Goal: Information Seeking & Learning: Find specific fact

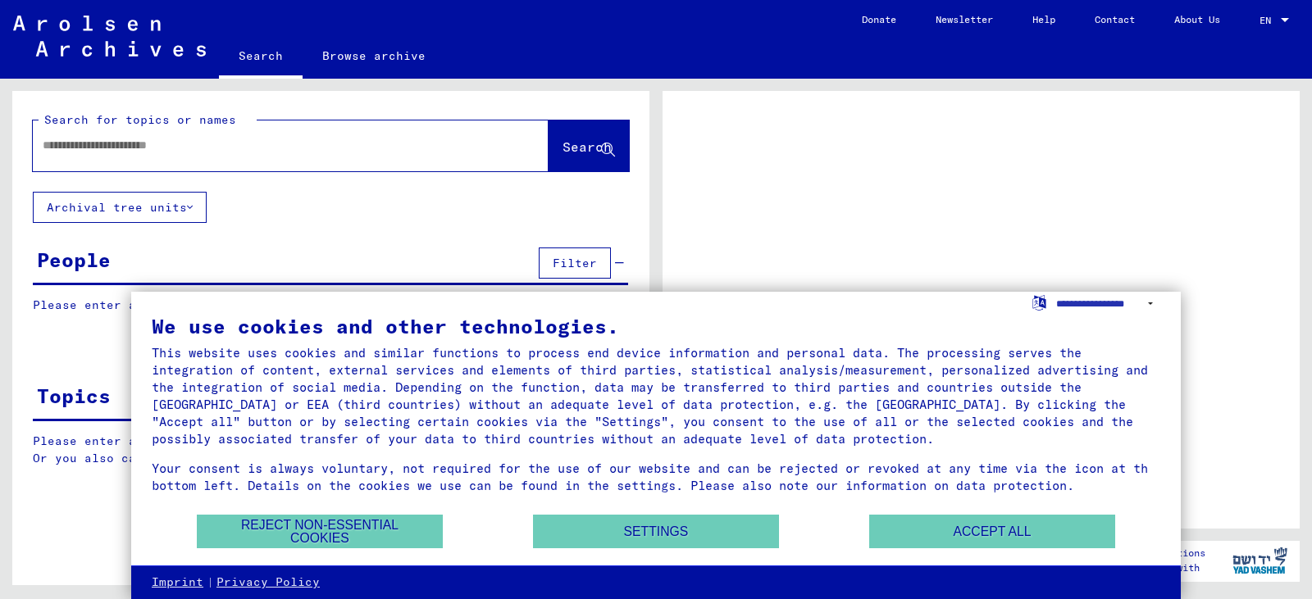
click at [64, 148] on div at bounding box center [271, 145] width 476 height 37
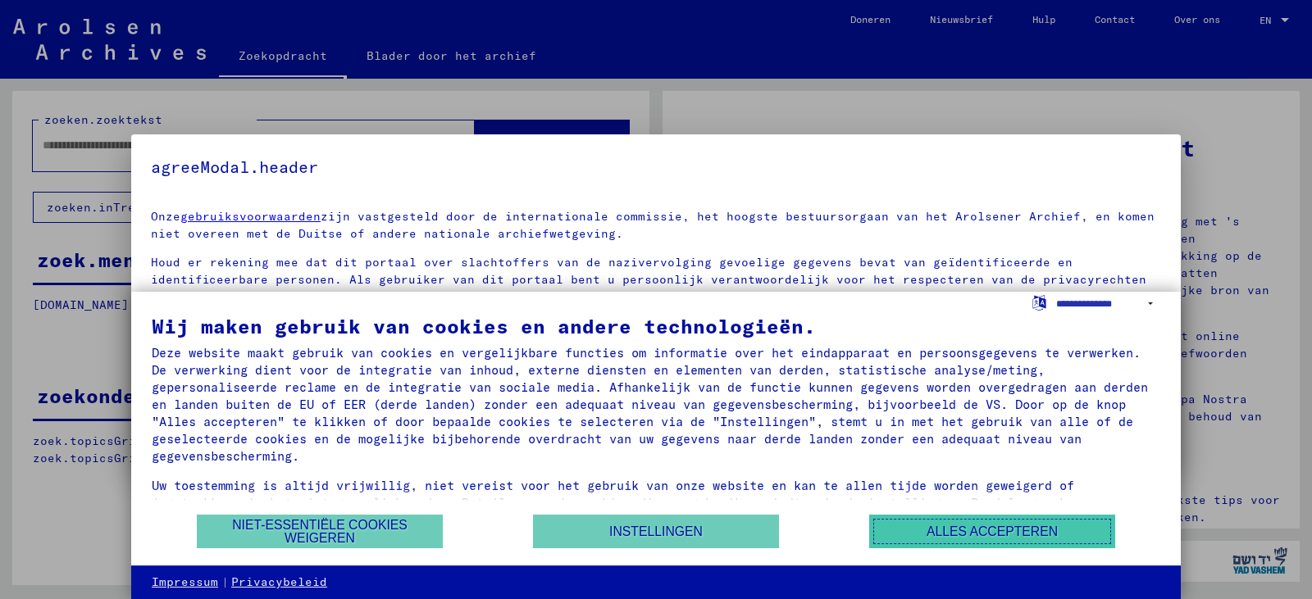
click at [970, 534] on font "Alles accepteren" at bounding box center [991, 532] width 131 height 14
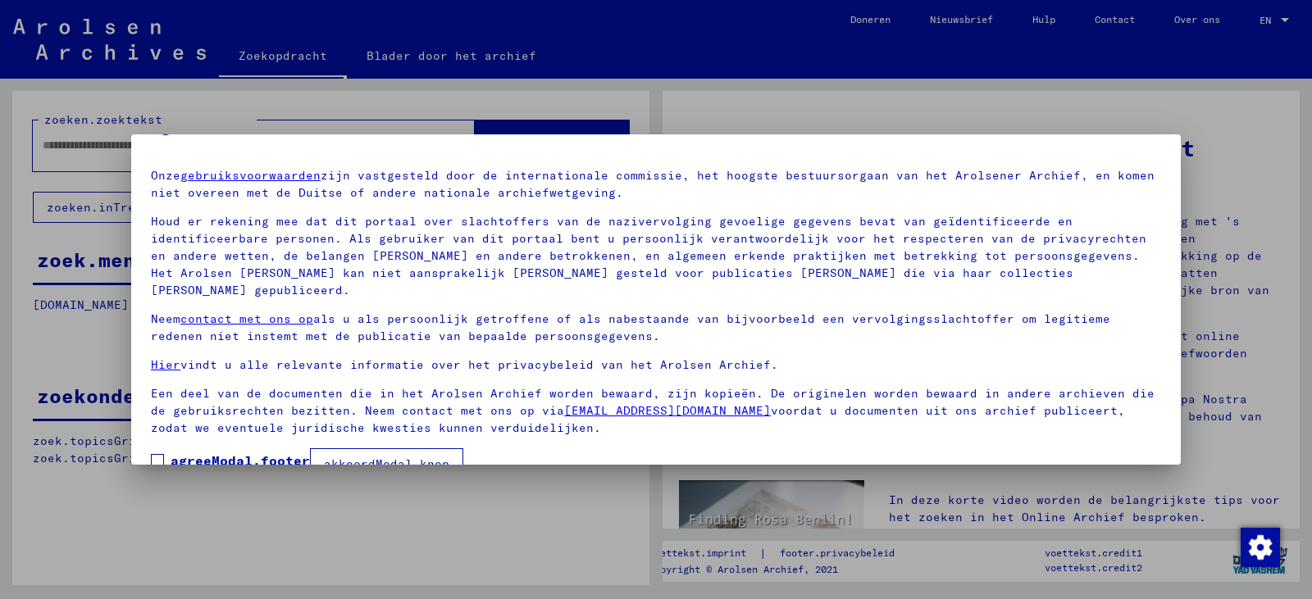
scroll to position [58, 0]
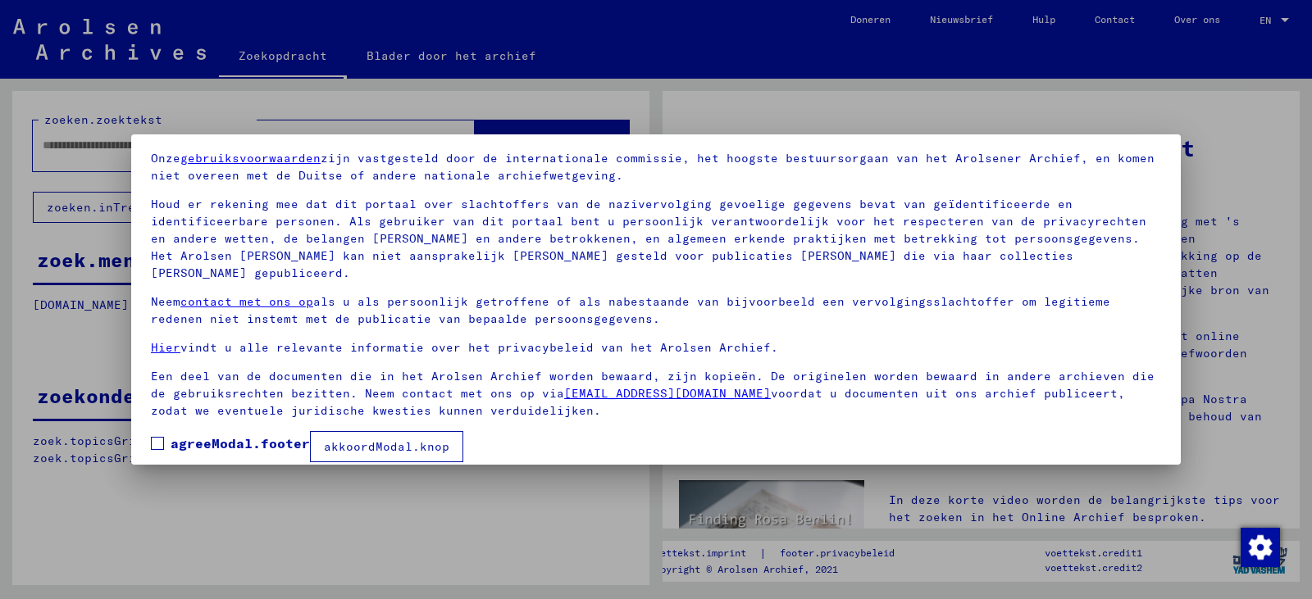
click at [432, 439] on font "akkoordModal.knop" at bounding box center [386, 446] width 125 height 15
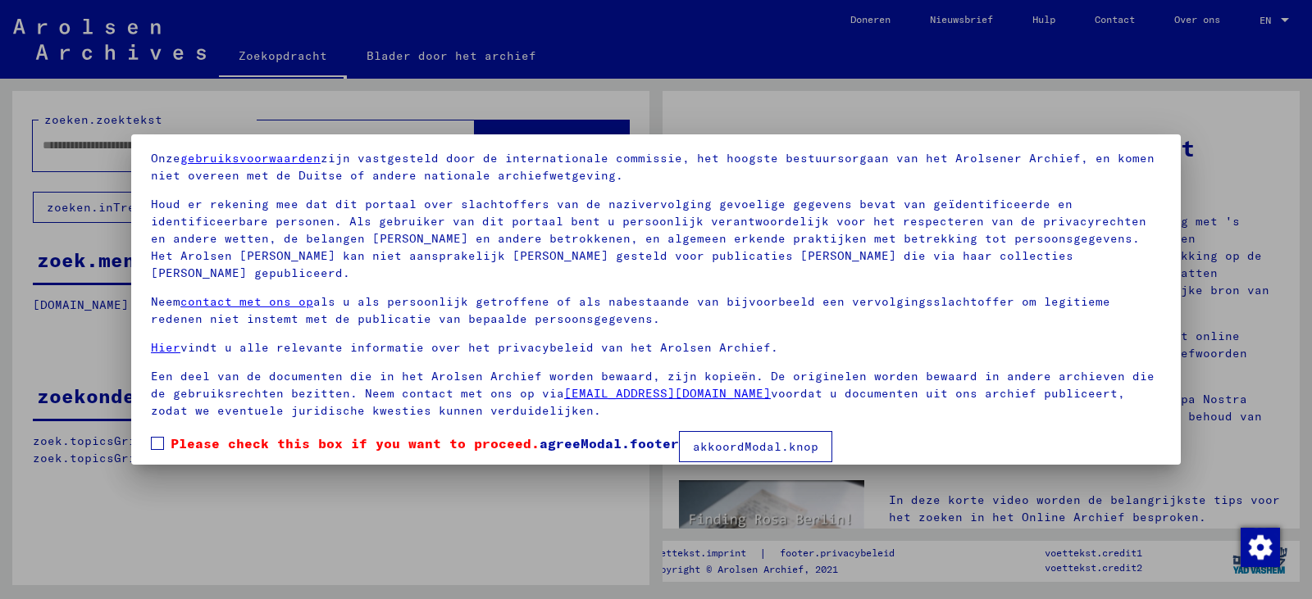
scroll to position [59, 0]
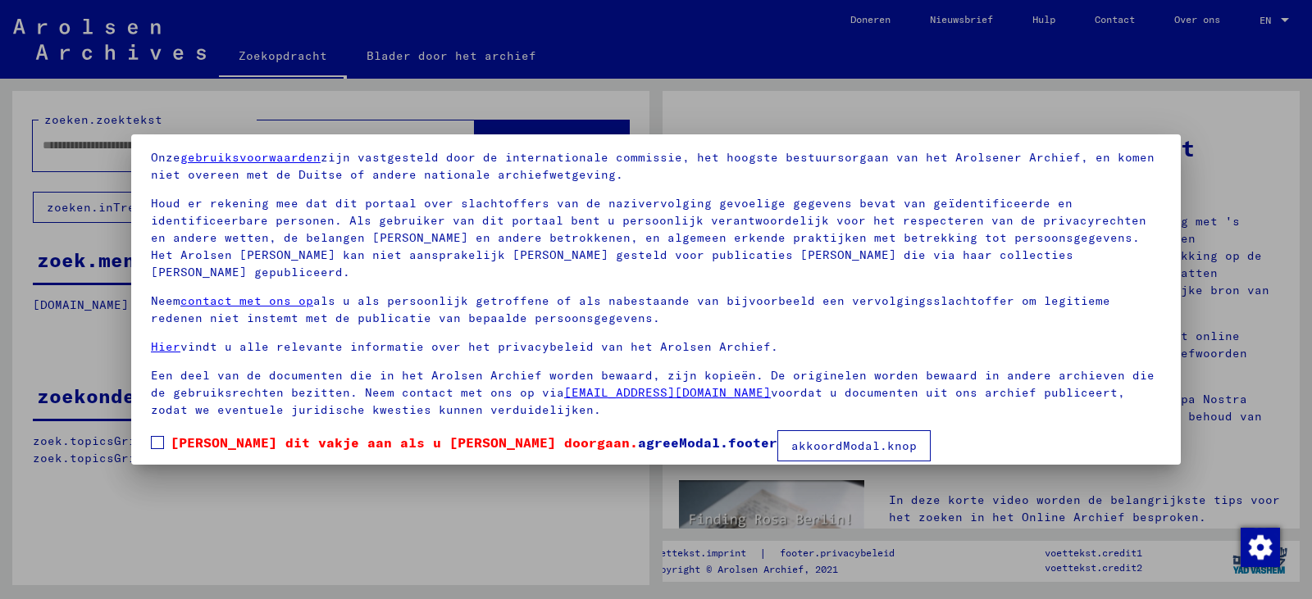
click at [154, 436] on span at bounding box center [157, 442] width 13 height 13
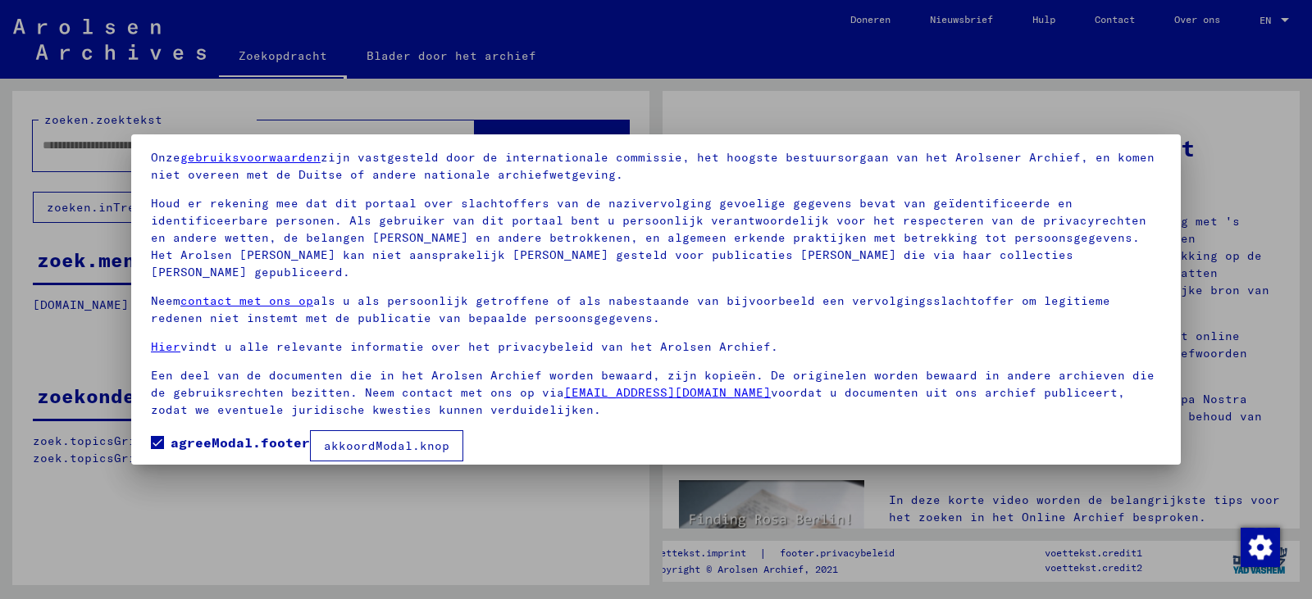
scroll to position [58, 0]
click at [400, 439] on font "akkoordModal.knop" at bounding box center [386, 446] width 125 height 15
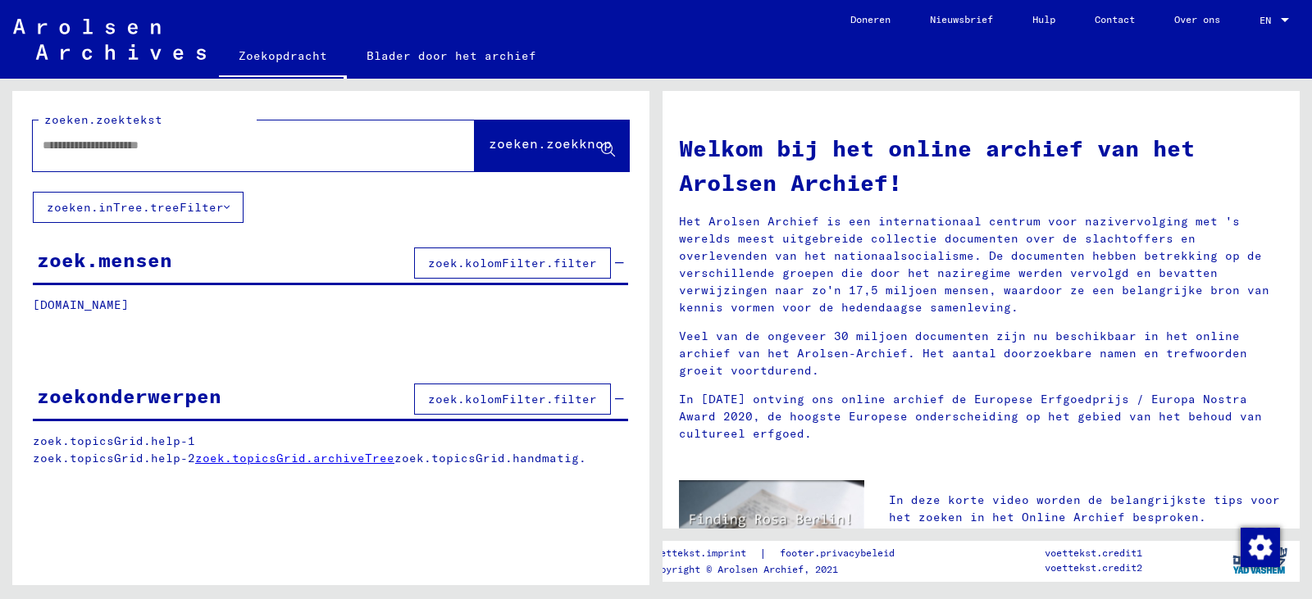
click at [72, 152] on input "text" at bounding box center [234, 145] width 383 height 17
click at [521, 143] on font "zoeken.zoekknop" at bounding box center [550, 143] width 123 height 16
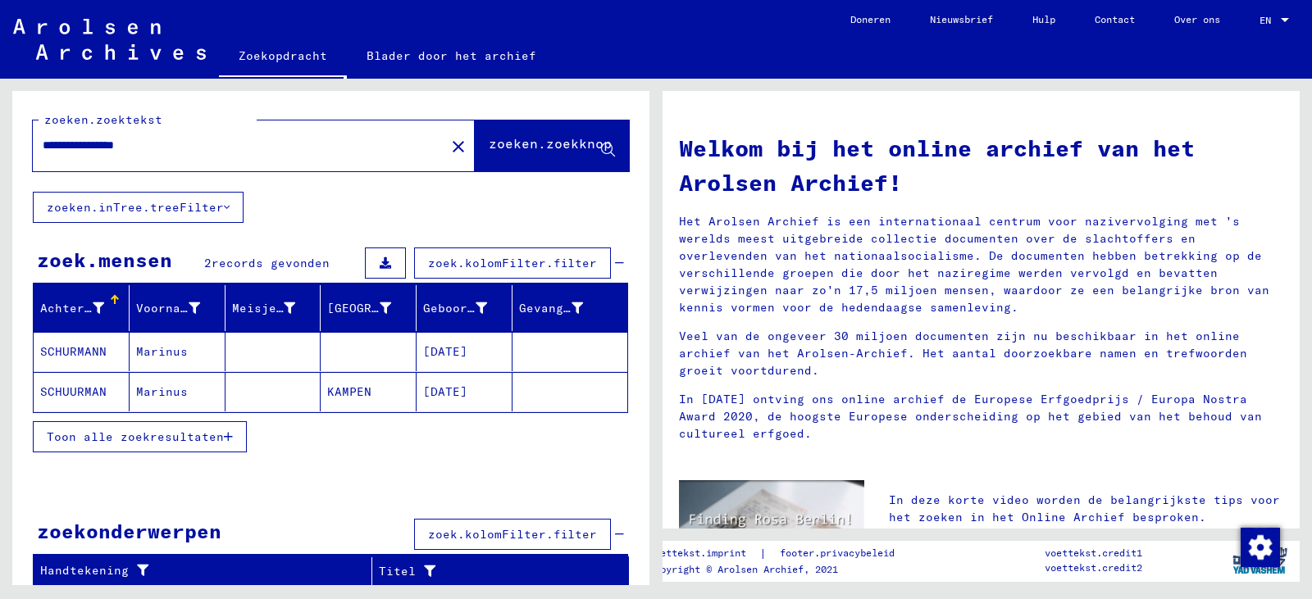
drag, startPoint x: 100, startPoint y: 143, endPoint x: 28, endPoint y: 148, distance: 72.3
click at [25, 148] on div "**********" at bounding box center [330, 141] width 637 height 101
type input "*********"
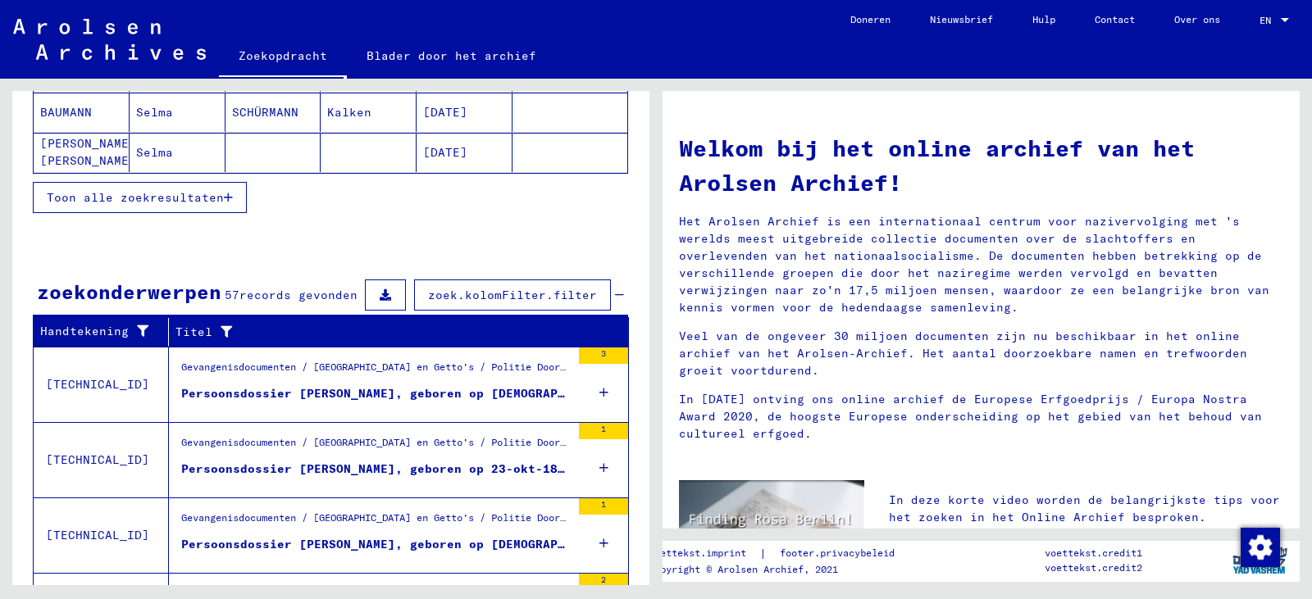
scroll to position [410, 0]
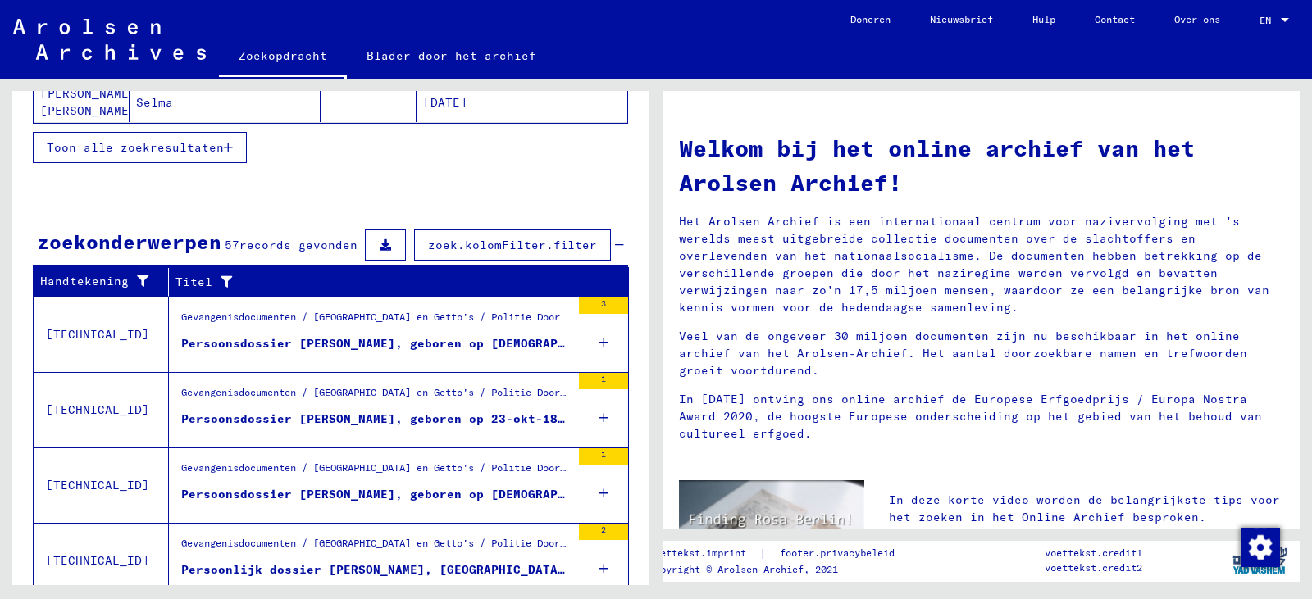
click at [599, 418] on icon at bounding box center [603, 417] width 9 height 57
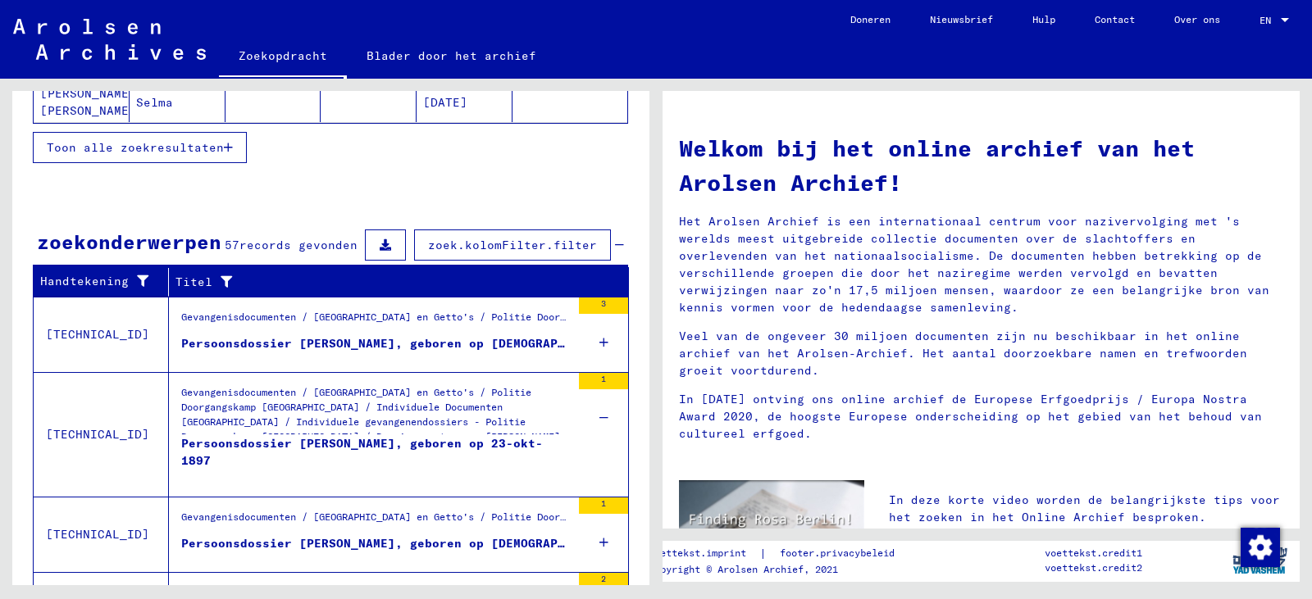
click at [599, 343] on icon at bounding box center [603, 342] width 9 height 57
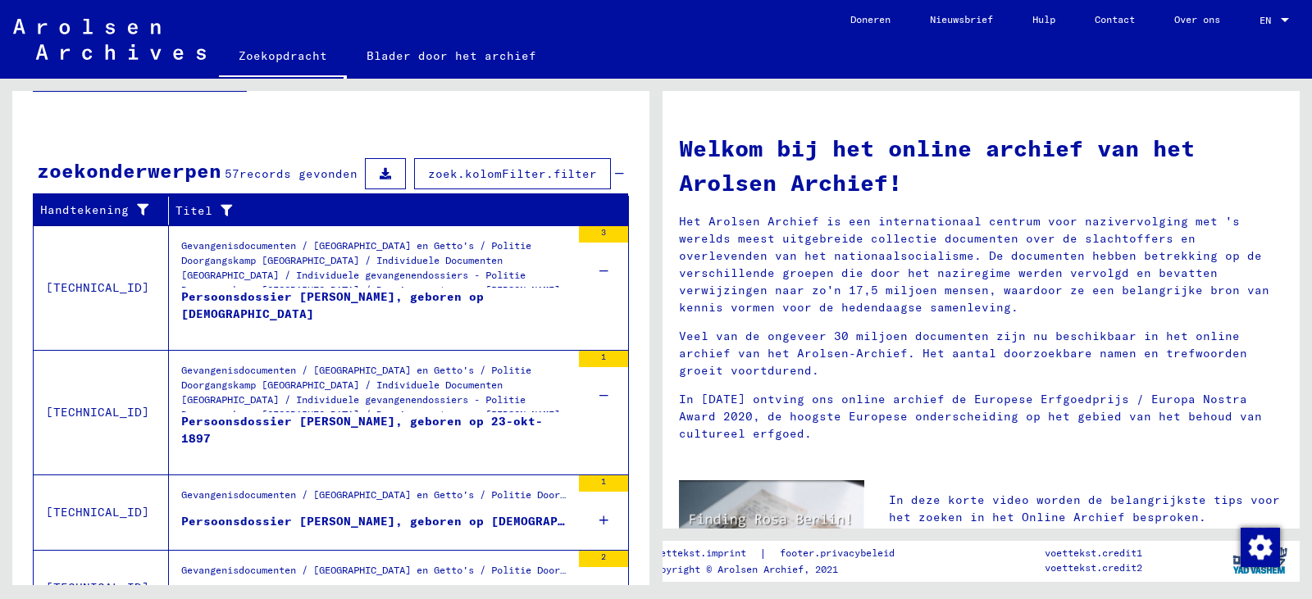
scroll to position [653, 0]
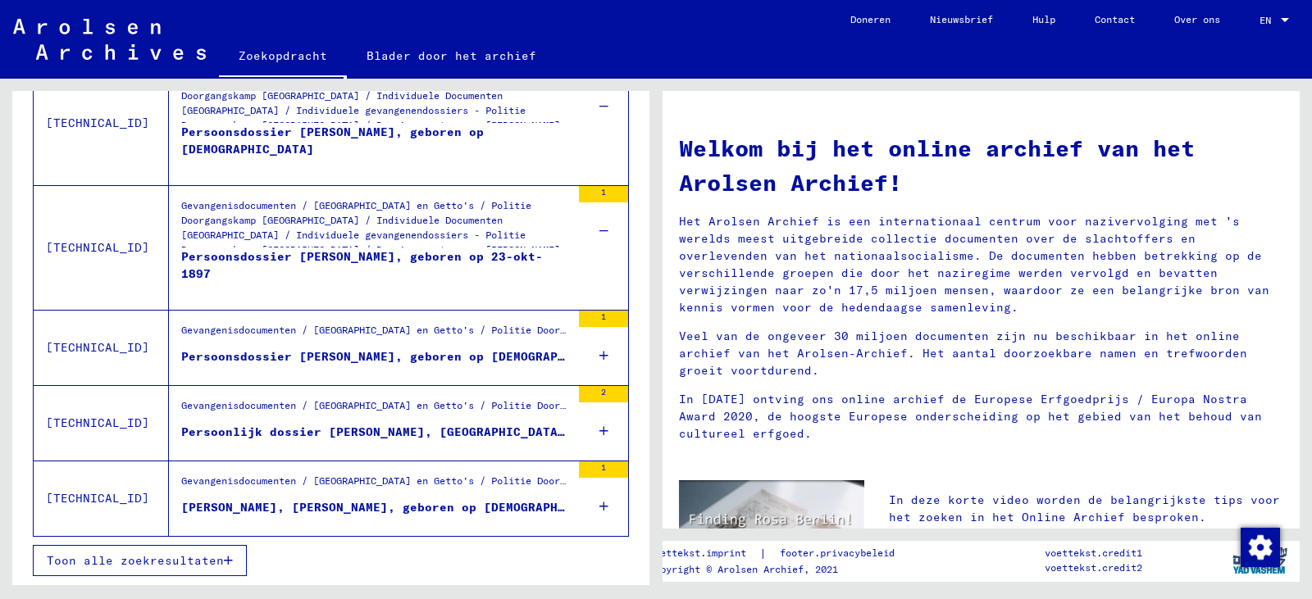
click at [207, 559] on font "Toon alle zoekresultaten" at bounding box center [135, 560] width 177 height 15
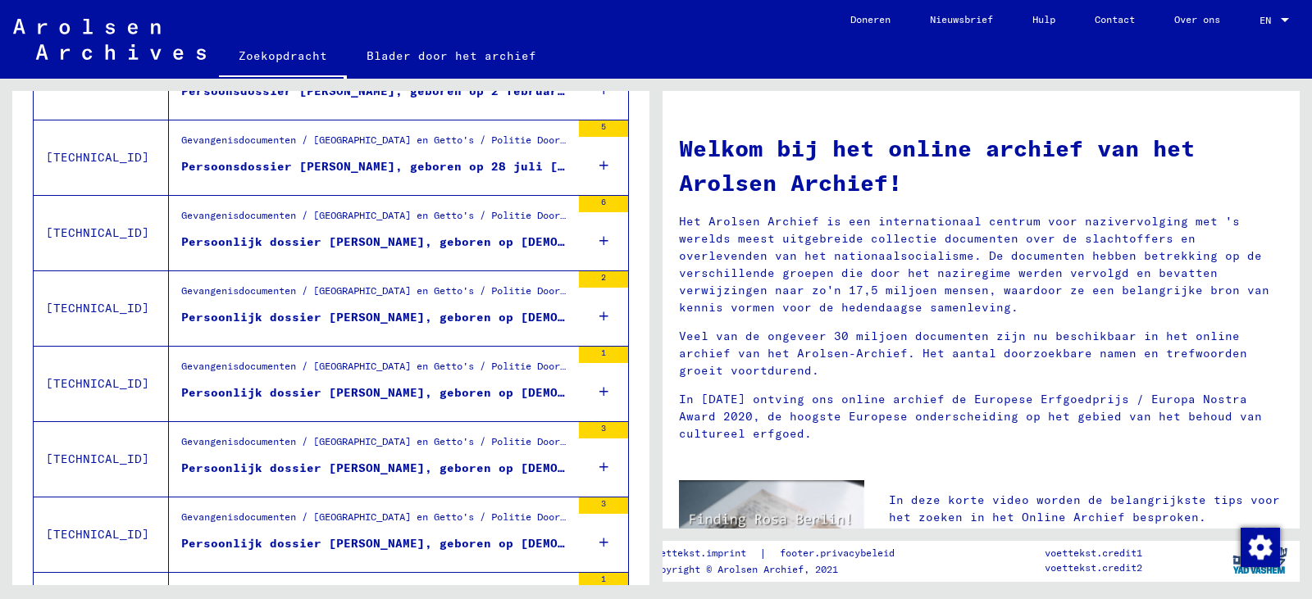
scroll to position [930, 0]
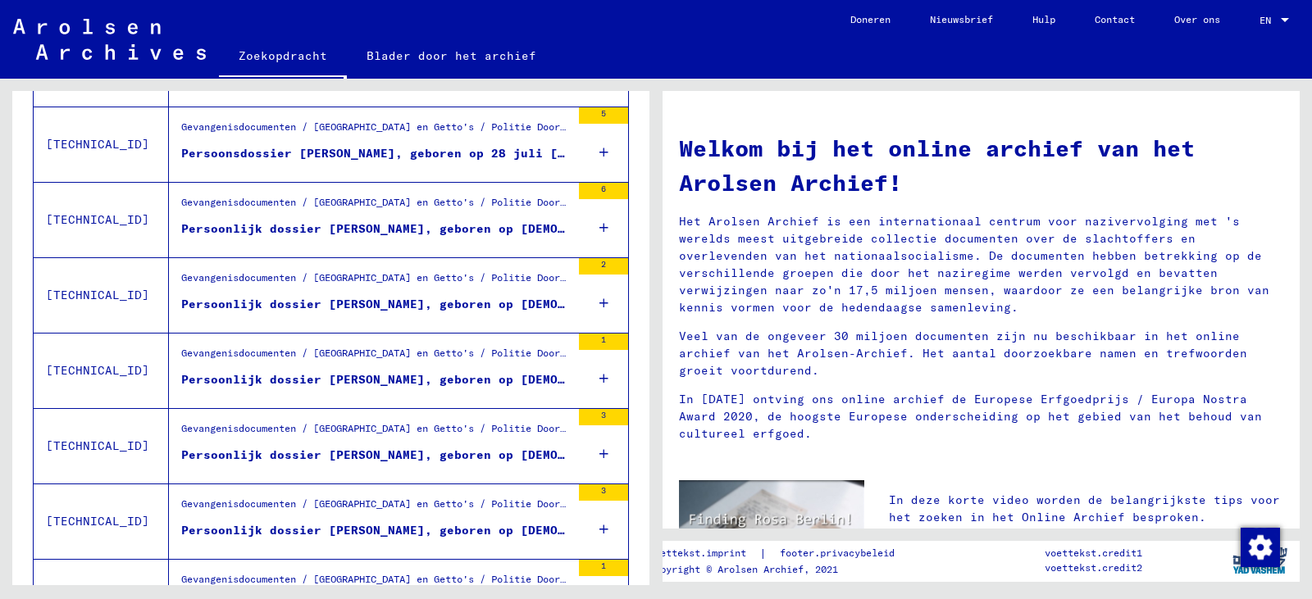
click at [599, 234] on icon at bounding box center [603, 227] width 9 height 57
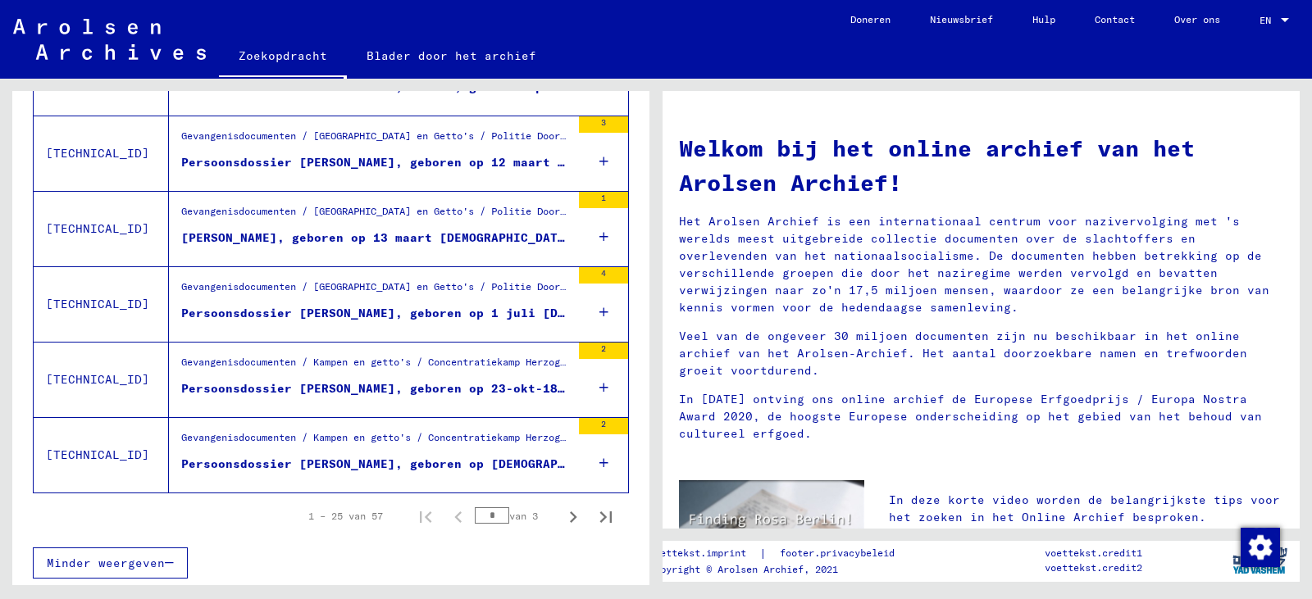
scroll to position [1960, 0]
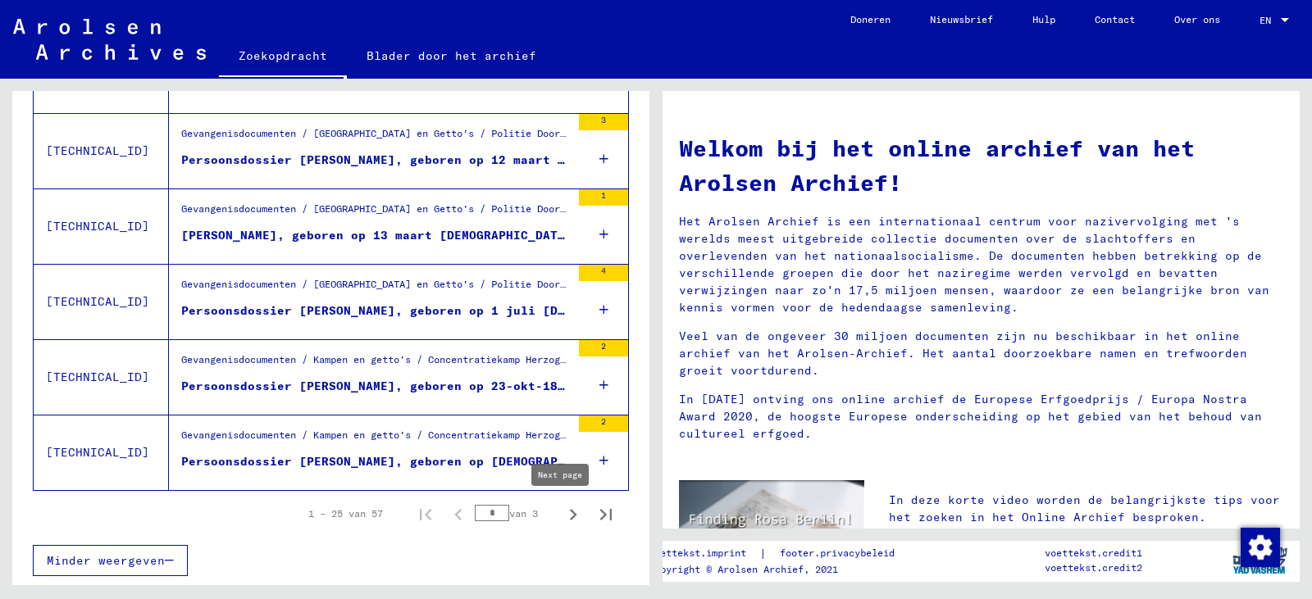
click at [562, 510] on icon "Volgende pagina" at bounding box center [573, 514] width 23 height 23
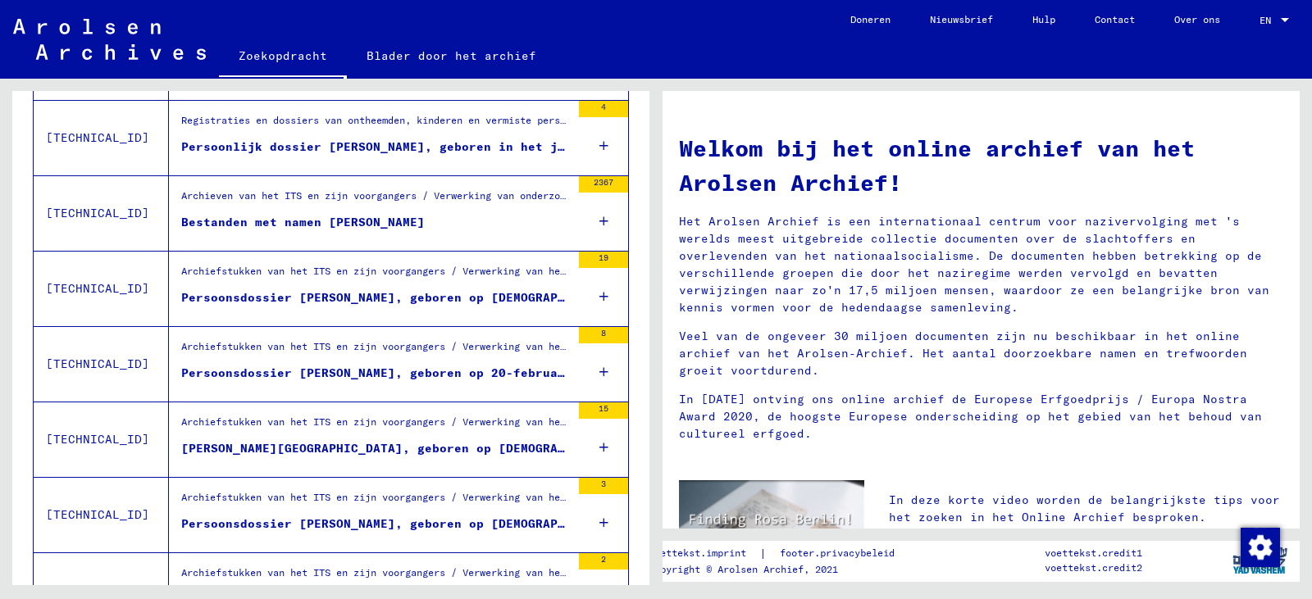
scroll to position [1148, 0]
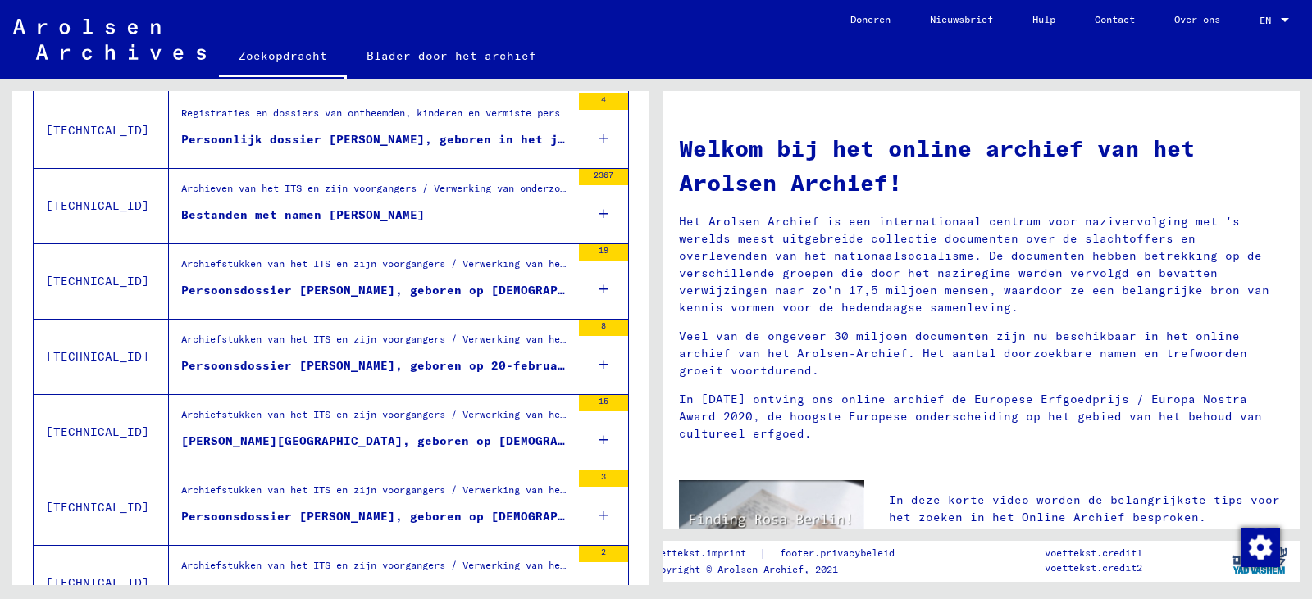
click at [599, 212] on icon at bounding box center [603, 213] width 9 height 57
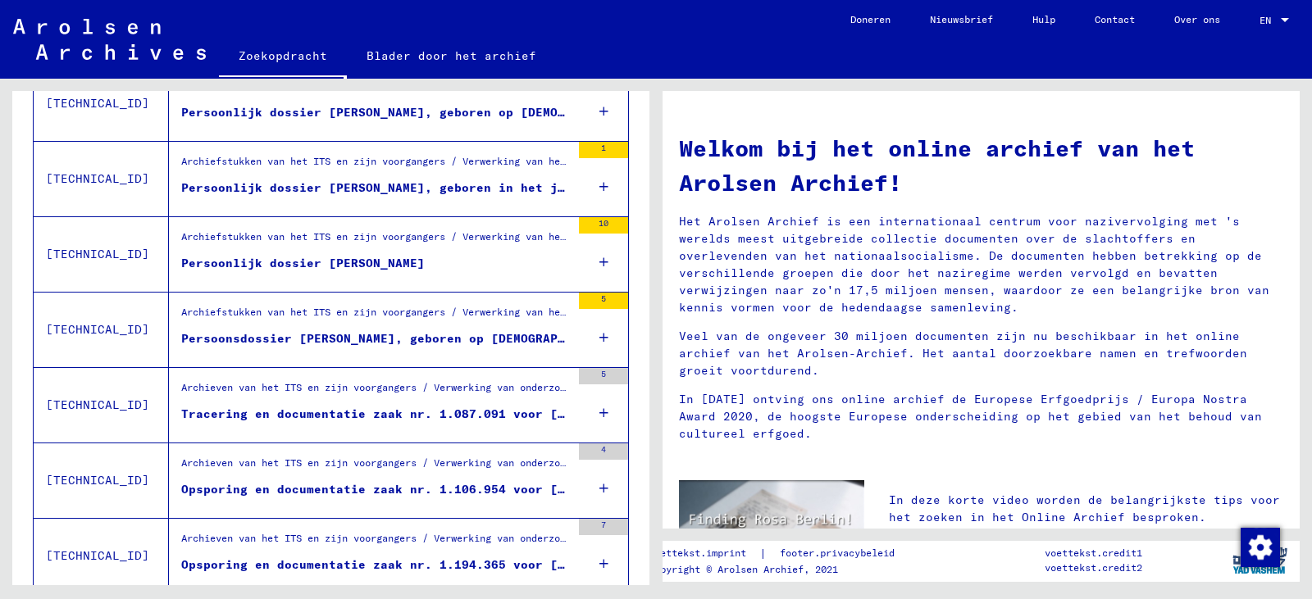
scroll to position [1803, 0]
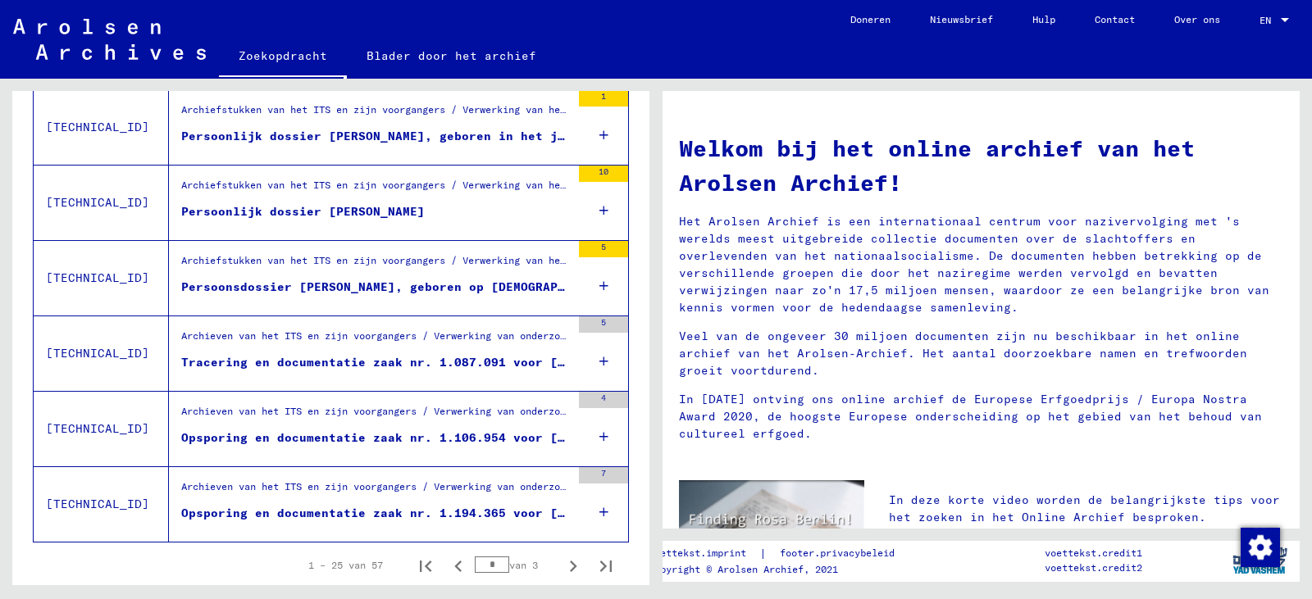
click at [599, 362] on icon at bounding box center [603, 361] width 9 height 57
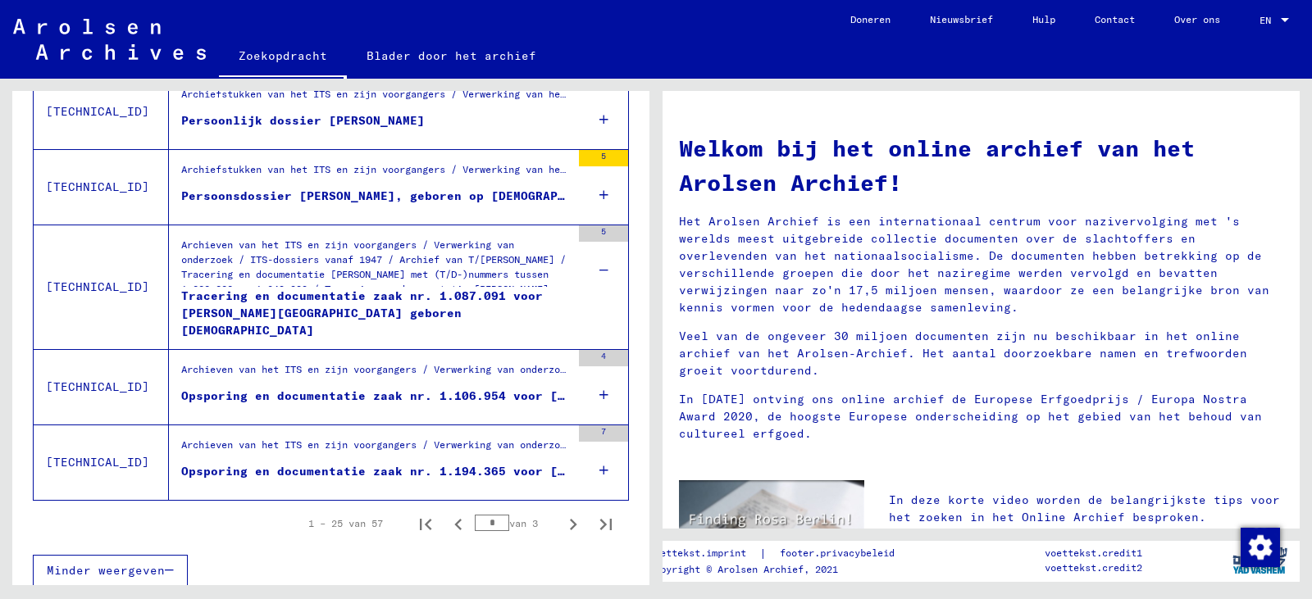
scroll to position [1911, 0]
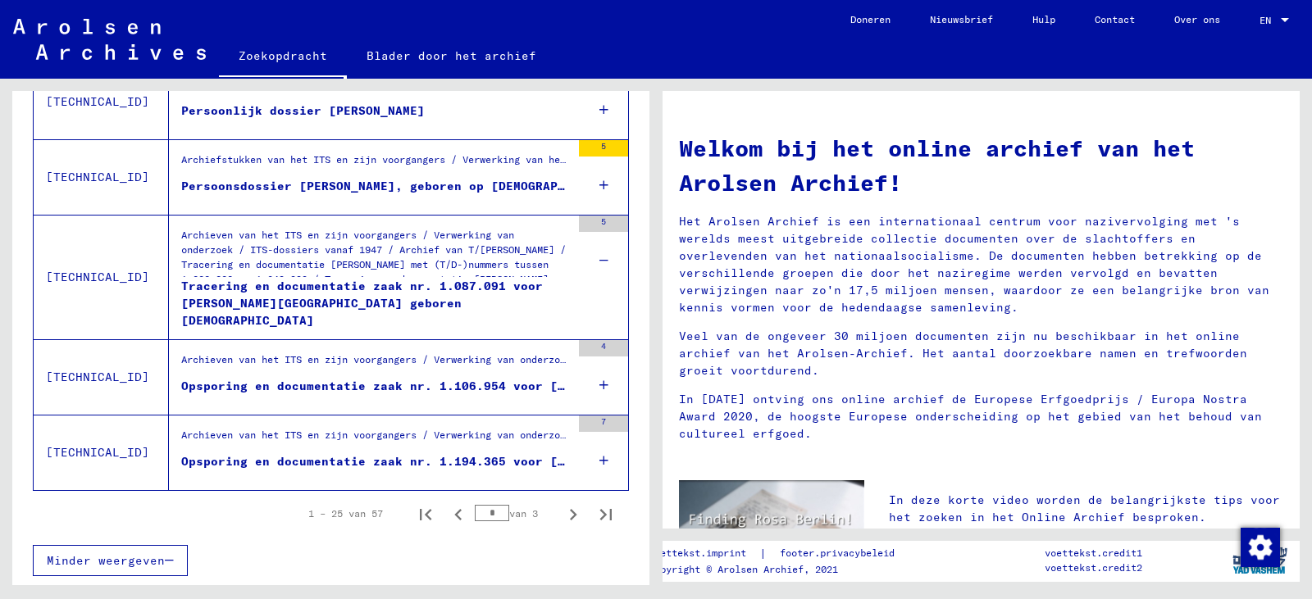
click at [598, 384] on div "4" at bounding box center [603, 377] width 49 height 74
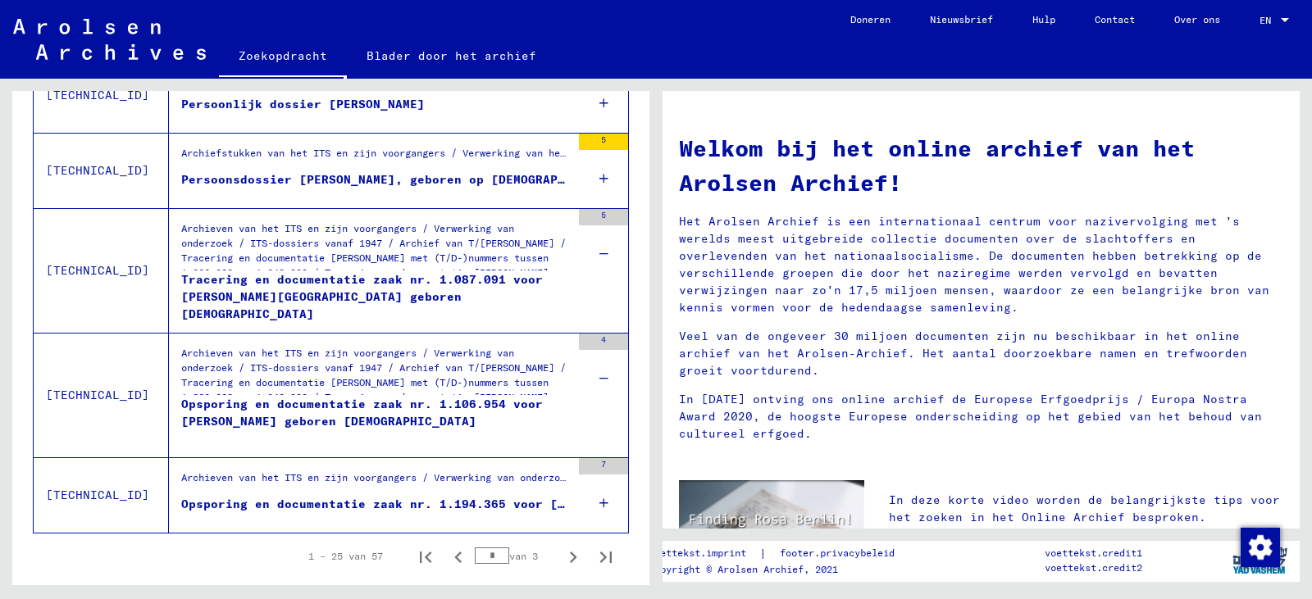
scroll to position [1960, 0]
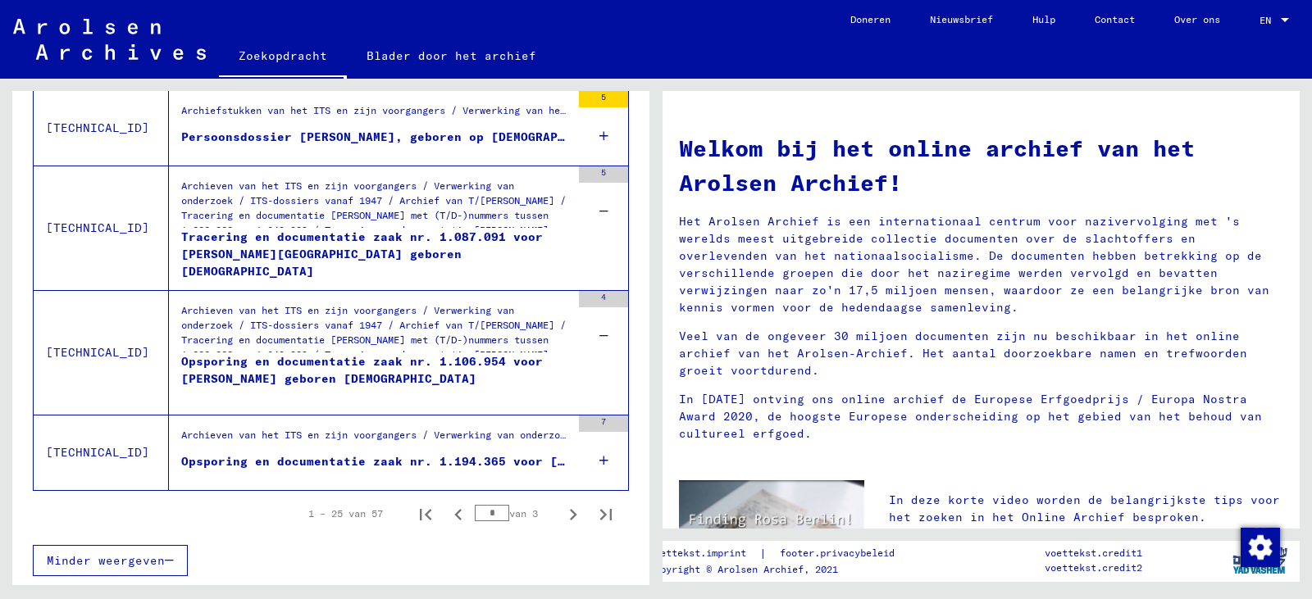
click at [599, 457] on icon at bounding box center [603, 460] width 9 height 57
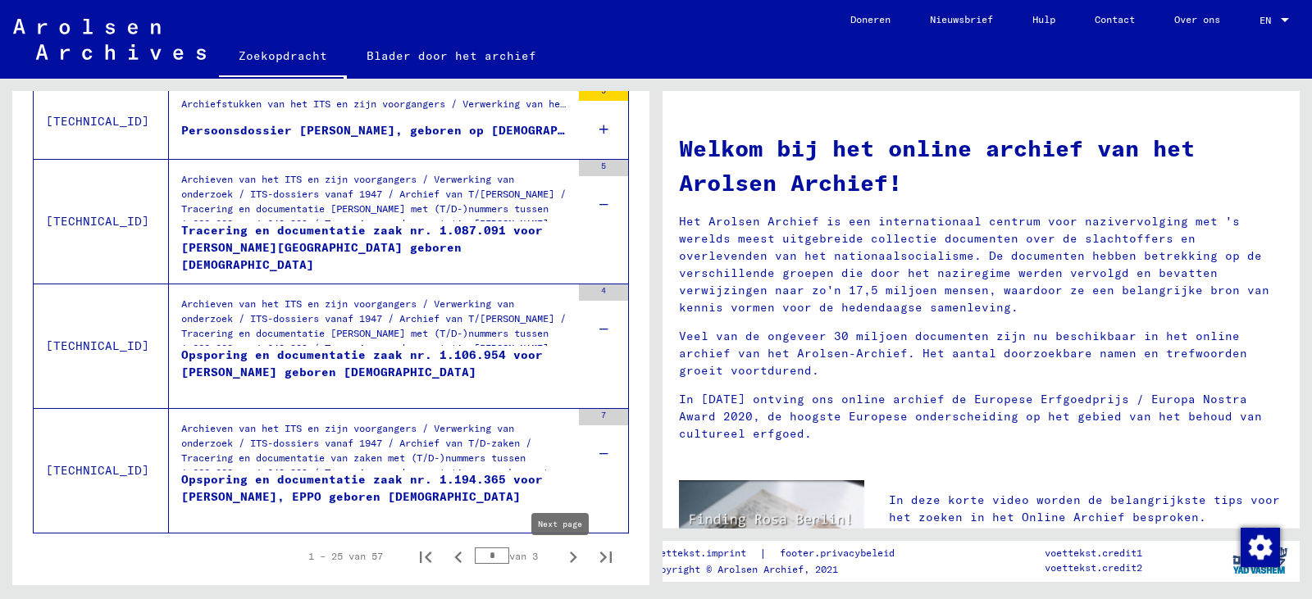
click at [562, 563] on icon "Volgende pagina" at bounding box center [573, 557] width 23 height 23
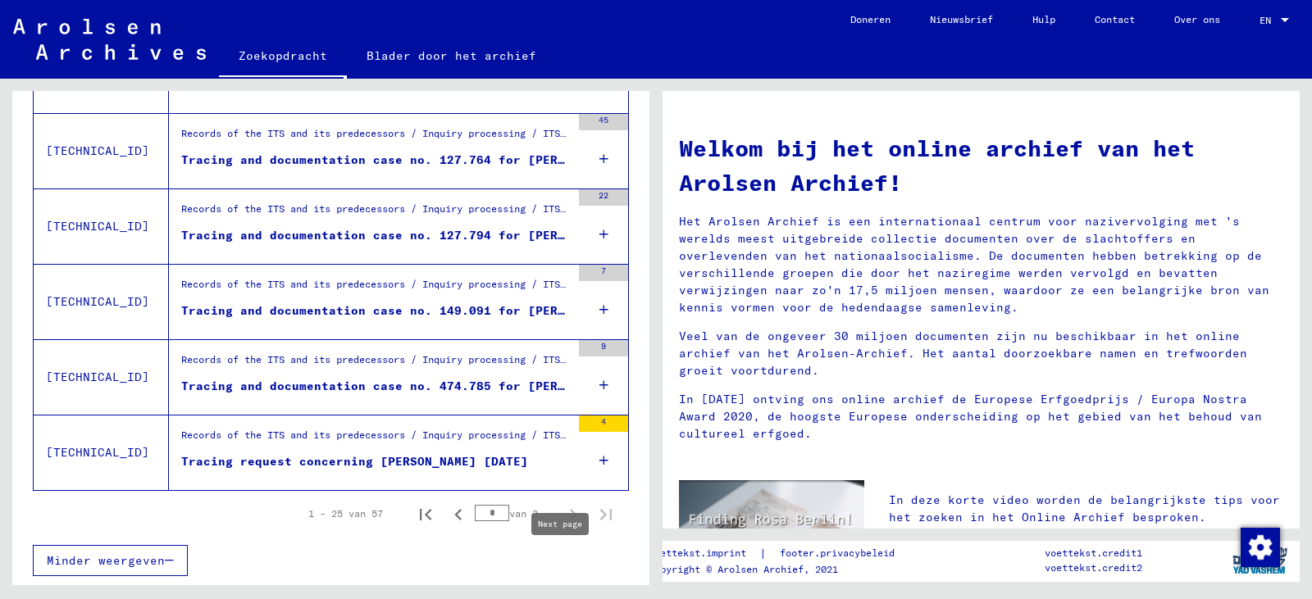
type input "*"
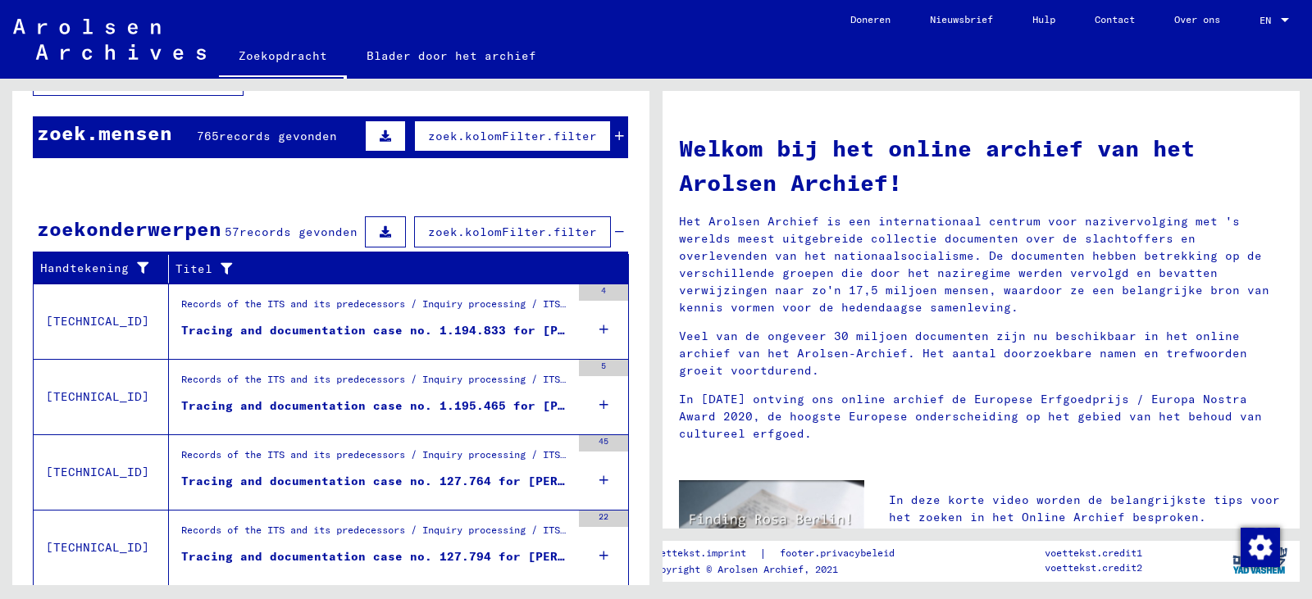
scroll to position [291, 0]
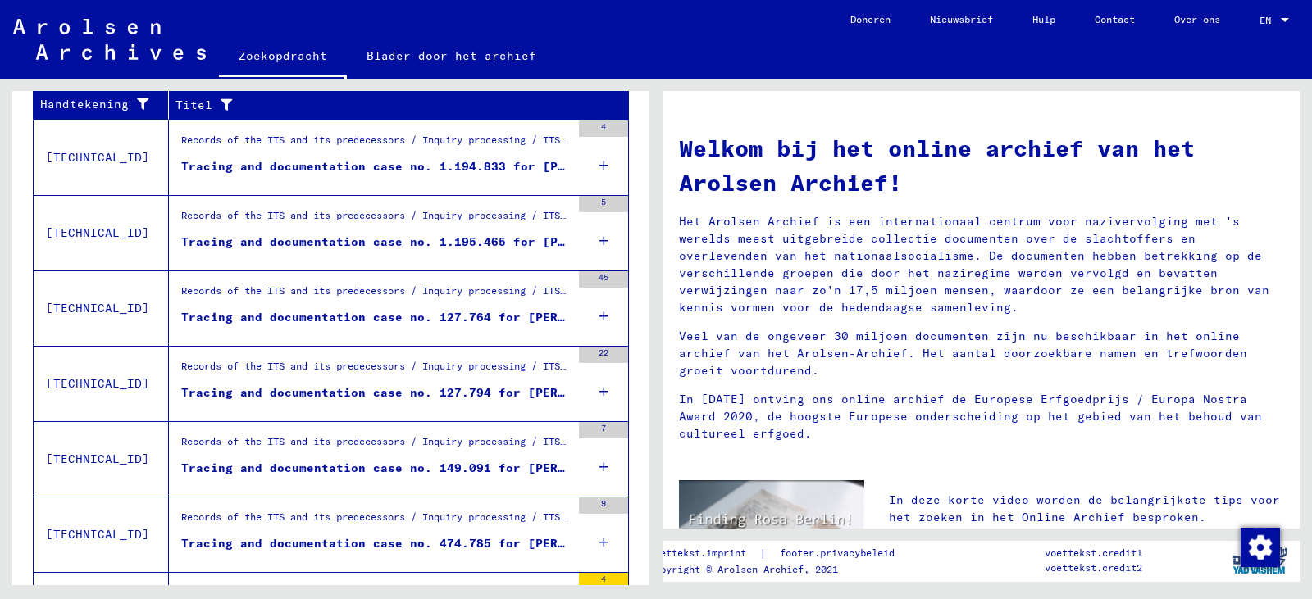
click at [593, 169] on mat-cell at bounding box center [569, 180] width 115 height 39
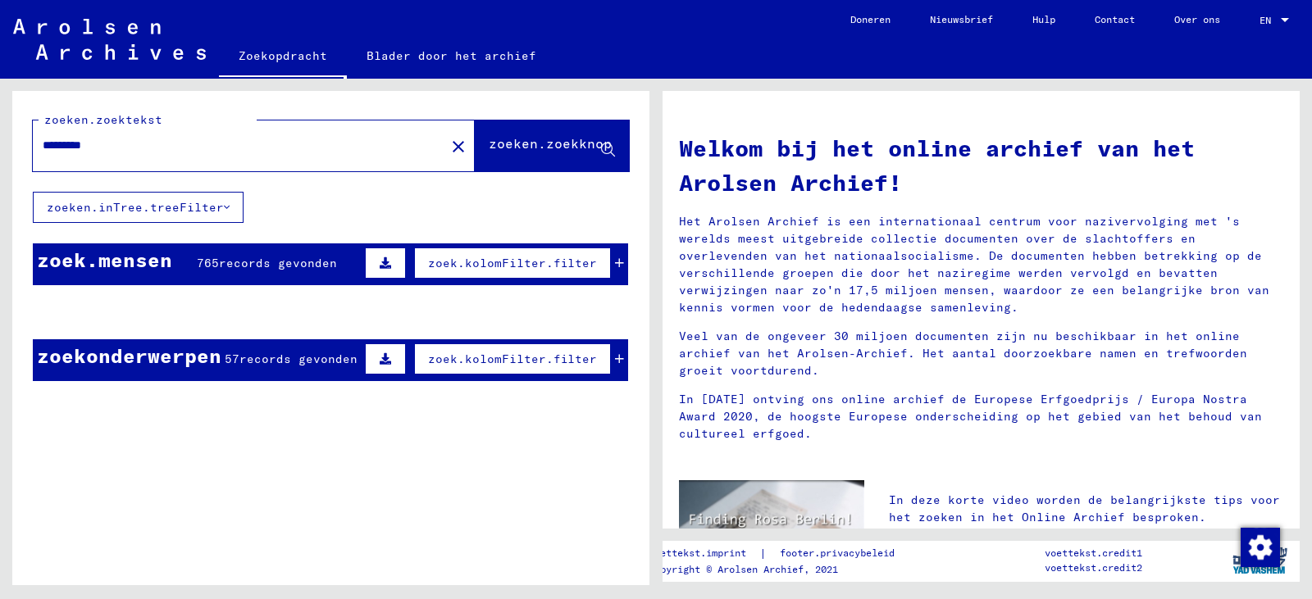
click at [497, 150] on font "zoeken.zoekknop" at bounding box center [550, 143] width 123 height 16
click at [601, 150] on icon at bounding box center [608, 150] width 14 height 14
click at [170, 146] on input "*********" at bounding box center [234, 145] width 383 height 17
click at [193, 211] on font "zoeken.inTree.treeFilter" at bounding box center [135, 207] width 177 height 15
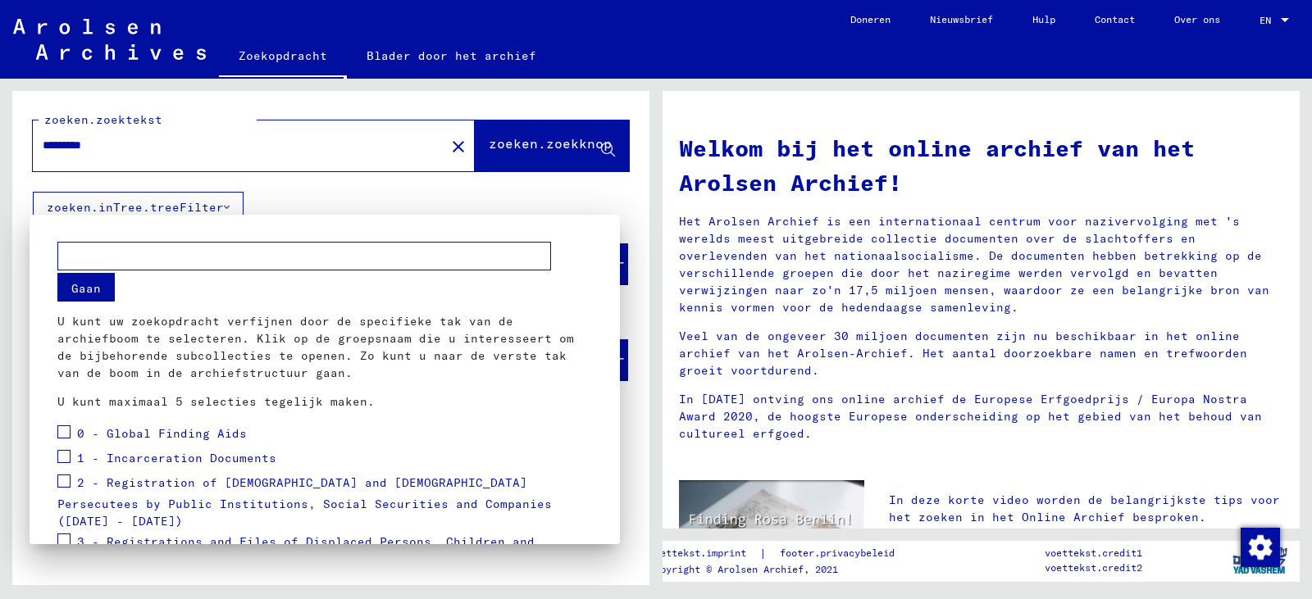
click at [506, 143] on div at bounding box center [656, 299] width 1312 height 599
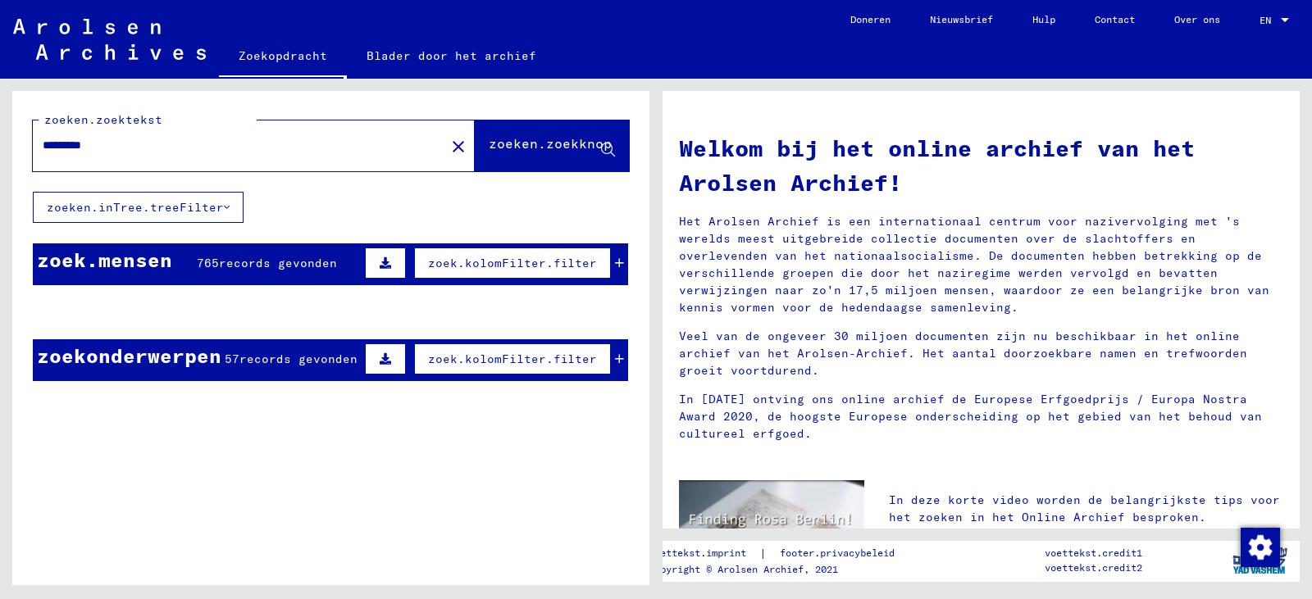
click at [120, 150] on input "*********" at bounding box center [234, 145] width 383 height 17
drag, startPoint x: 118, startPoint y: 152, endPoint x: 0, endPoint y: 154, distance: 118.1
click at [0, 154] on div "zoeken.zoektekst ********* close zoeken.zoekknop zoeken.inTree.treeFilter zoek.…" at bounding box center [328, 332] width 656 height 507
type input "*********"
click at [494, 137] on font "zoeken.zoekknop" at bounding box center [550, 143] width 123 height 16
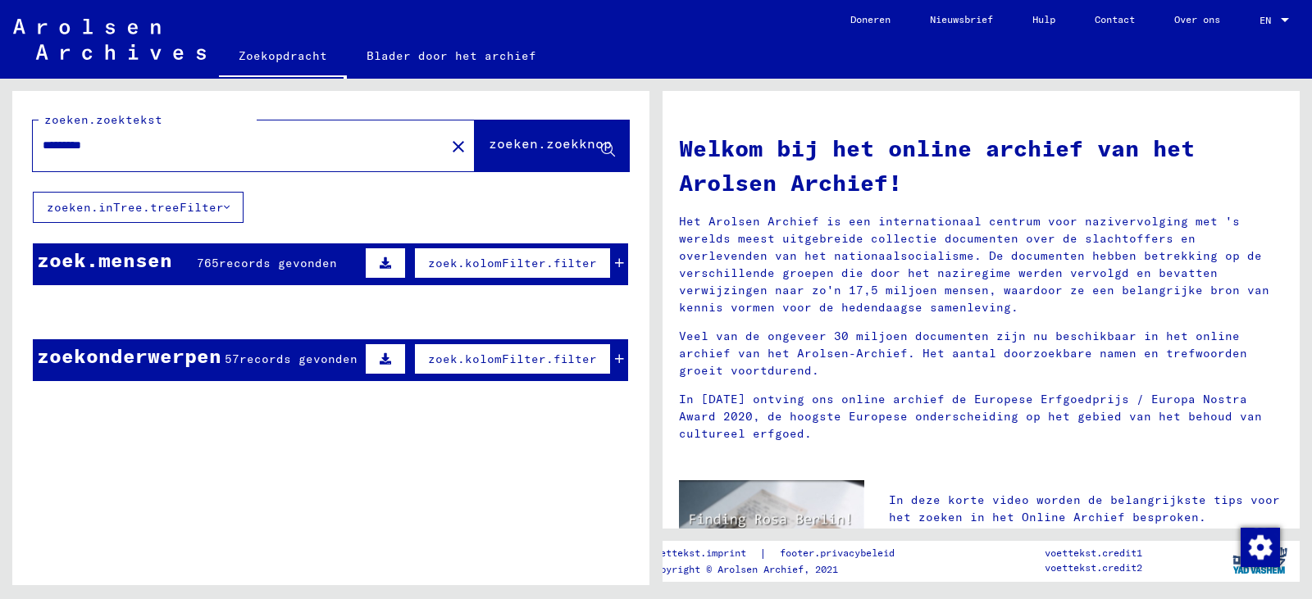
click at [380, 263] on icon at bounding box center [385, 262] width 11 height 11
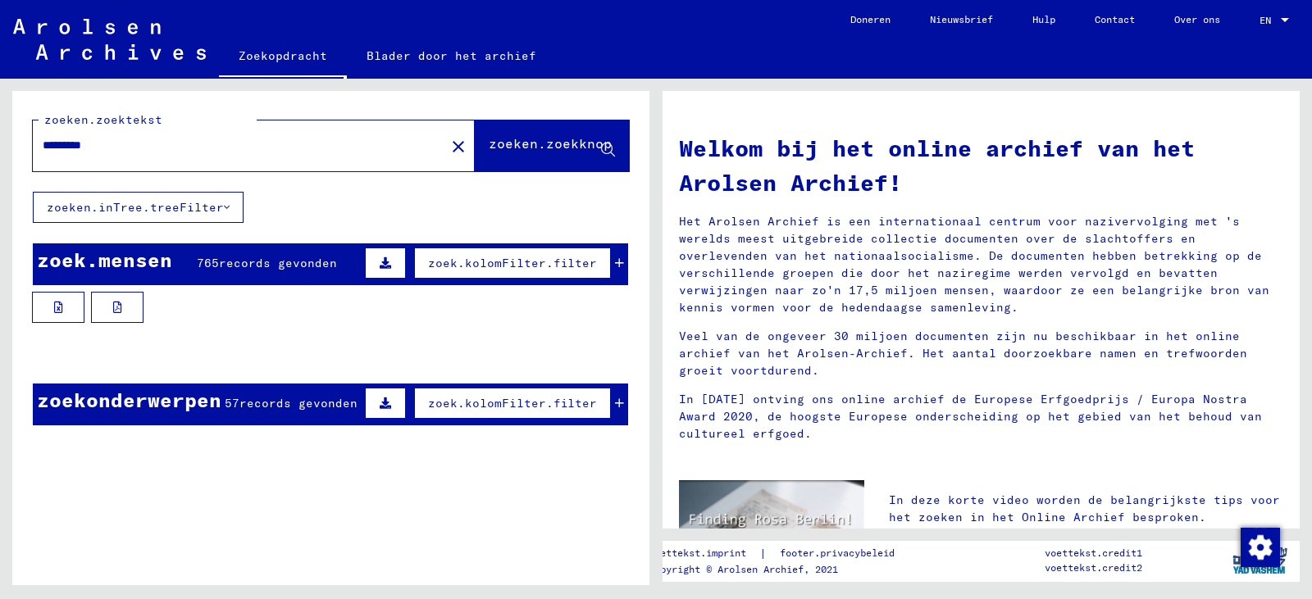
click at [392, 405] on button at bounding box center [385, 403] width 41 height 31
click at [57, 306] on icon at bounding box center [58, 307] width 9 height 11
drag, startPoint x: 20, startPoint y: 144, endPoint x: 4, endPoint y: 150, distance: 16.6
click at [0, 152] on div "zoeken.zoektekst ********* close zoeken.zoekknop zoeken.inTree.treeFilter zoek.…" at bounding box center [328, 332] width 656 height 507
click at [546, 147] on font "zoeken.zoekknop" at bounding box center [550, 143] width 123 height 16
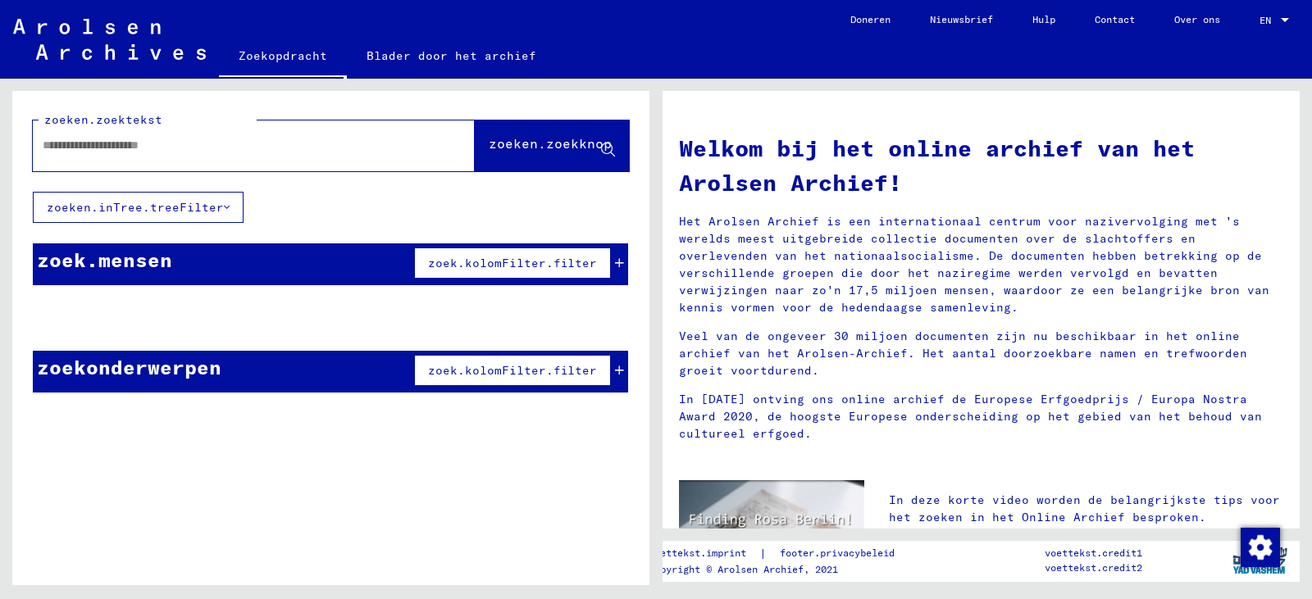
click at [121, 264] on font "zoek.mensen" at bounding box center [104, 260] width 135 height 25
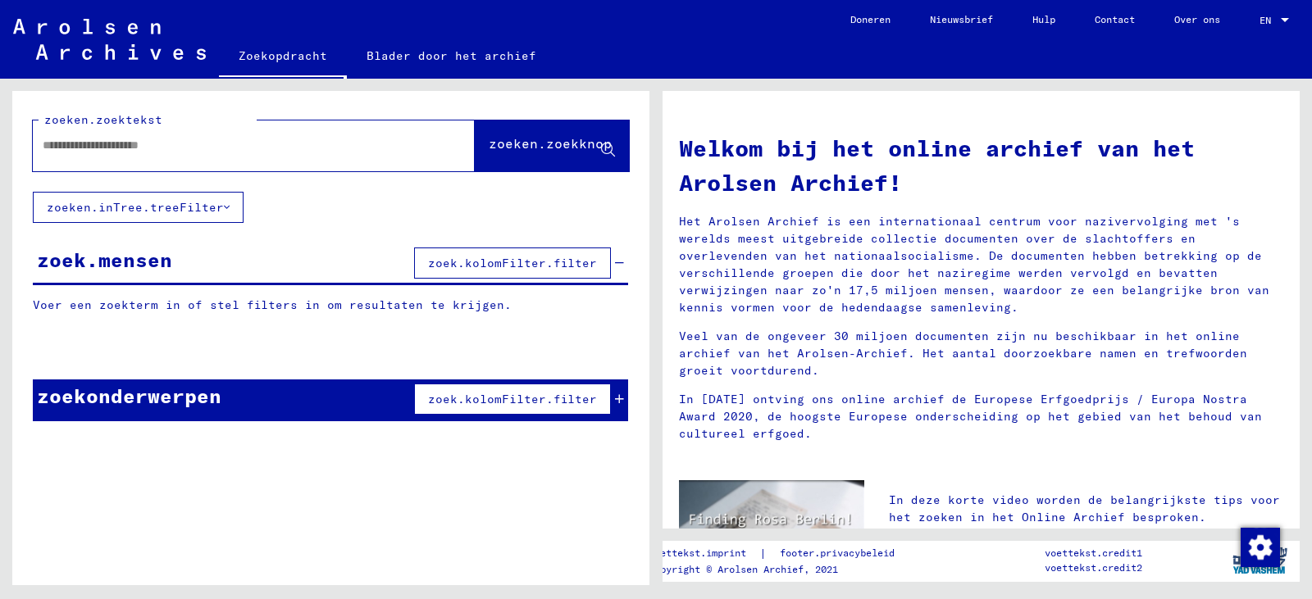
click at [157, 199] on button "zoeken.inTree.treeFilter" at bounding box center [138, 207] width 211 height 31
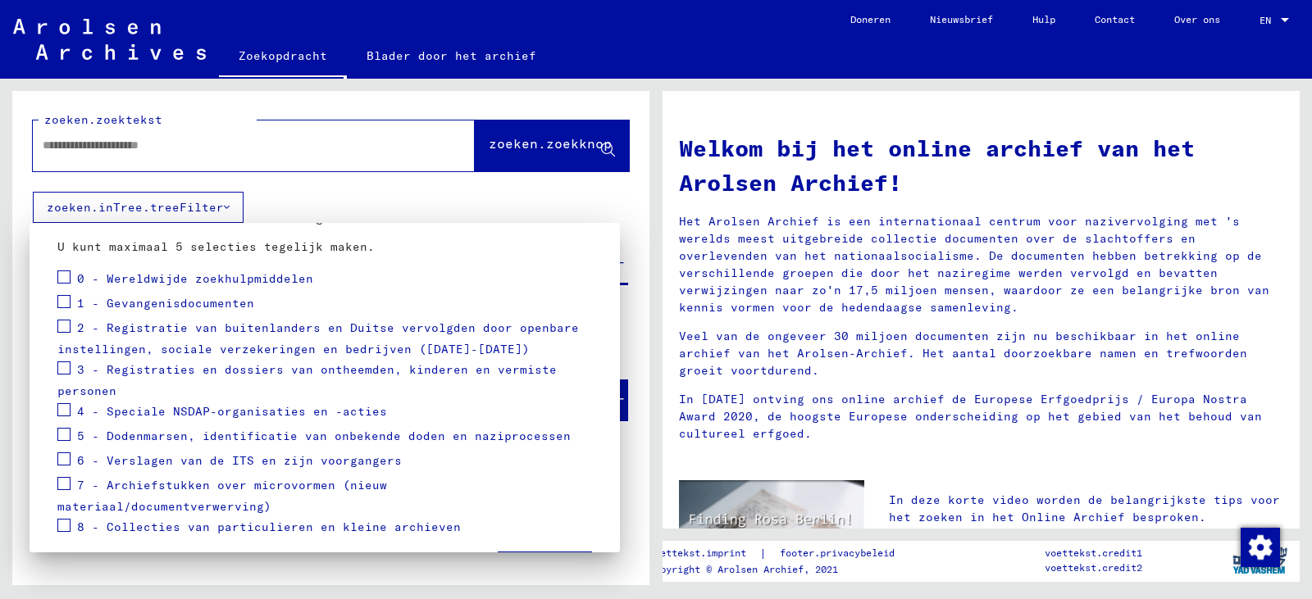
scroll to position [164, 0]
click at [62, 302] on span at bounding box center [63, 300] width 13 height 13
click at [65, 275] on span at bounding box center [63, 276] width 13 height 13
click at [63, 326] on span at bounding box center [63, 325] width 13 height 13
click at [63, 366] on span at bounding box center [63, 367] width 13 height 13
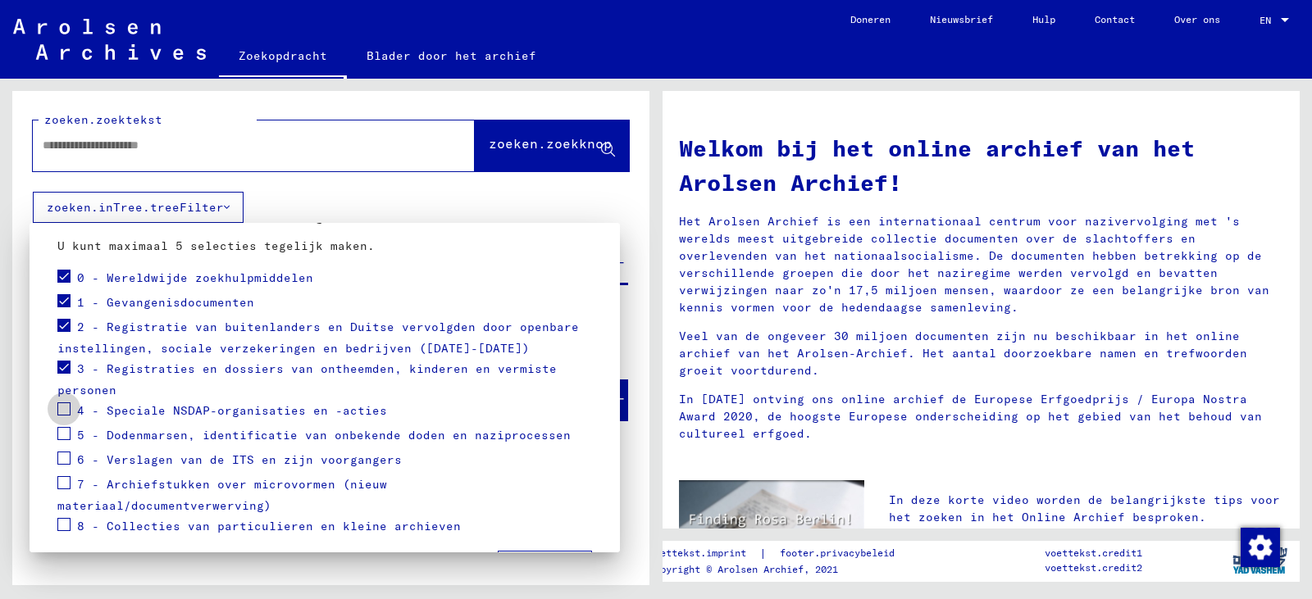
click at [65, 409] on span at bounding box center [63, 408] width 13 height 13
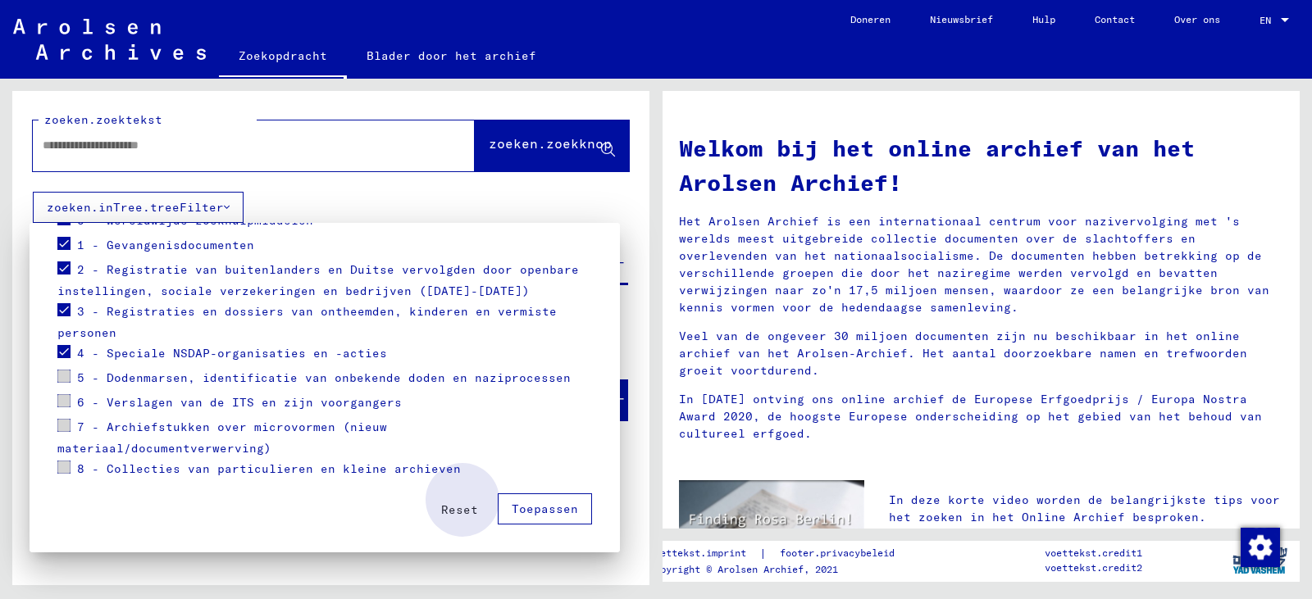
click at [530, 507] on font "Toepassen" at bounding box center [545, 509] width 66 height 15
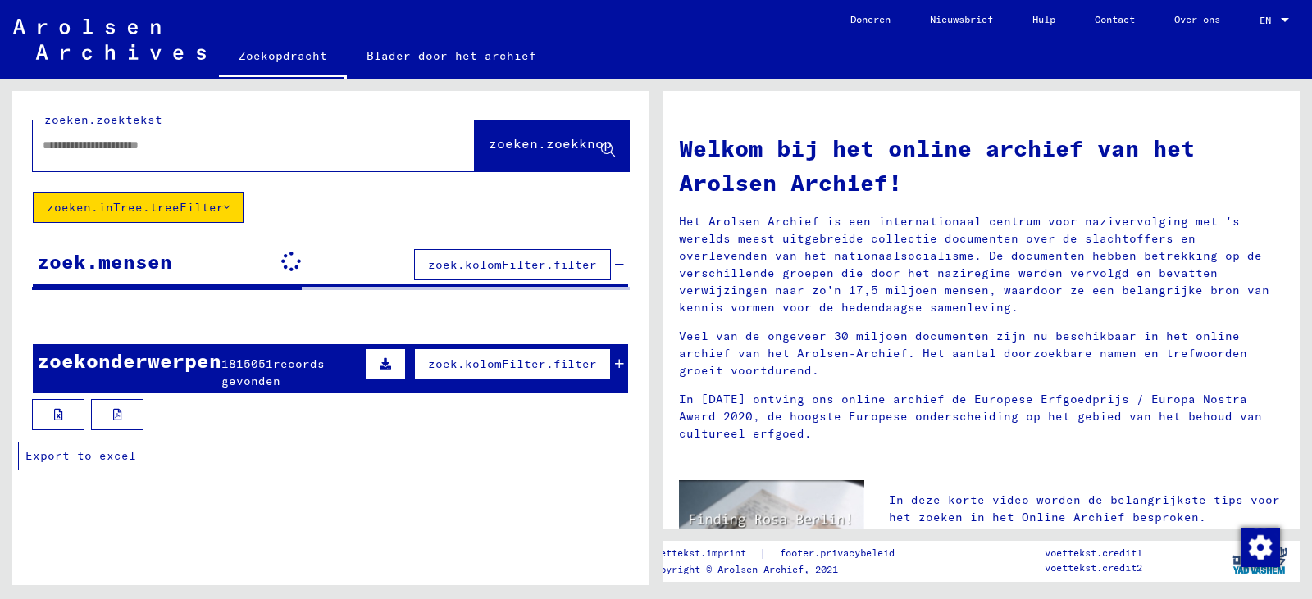
click at [57, 415] on icon at bounding box center [58, 414] width 9 height 11
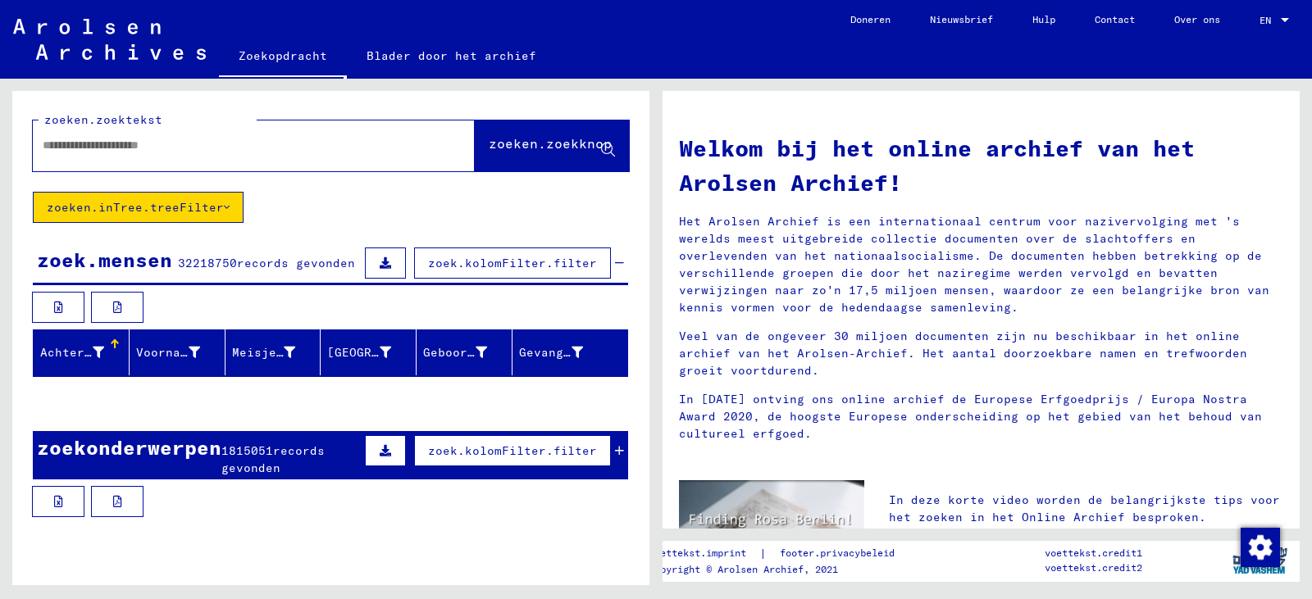
click at [72, 142] on input "text" at bounding box center [234, 145] width 383 height 17
type input "*********"
click at [524, 139] on font "zoeken.zoekknop" at bounding box center [550, 143] width 123 height 16
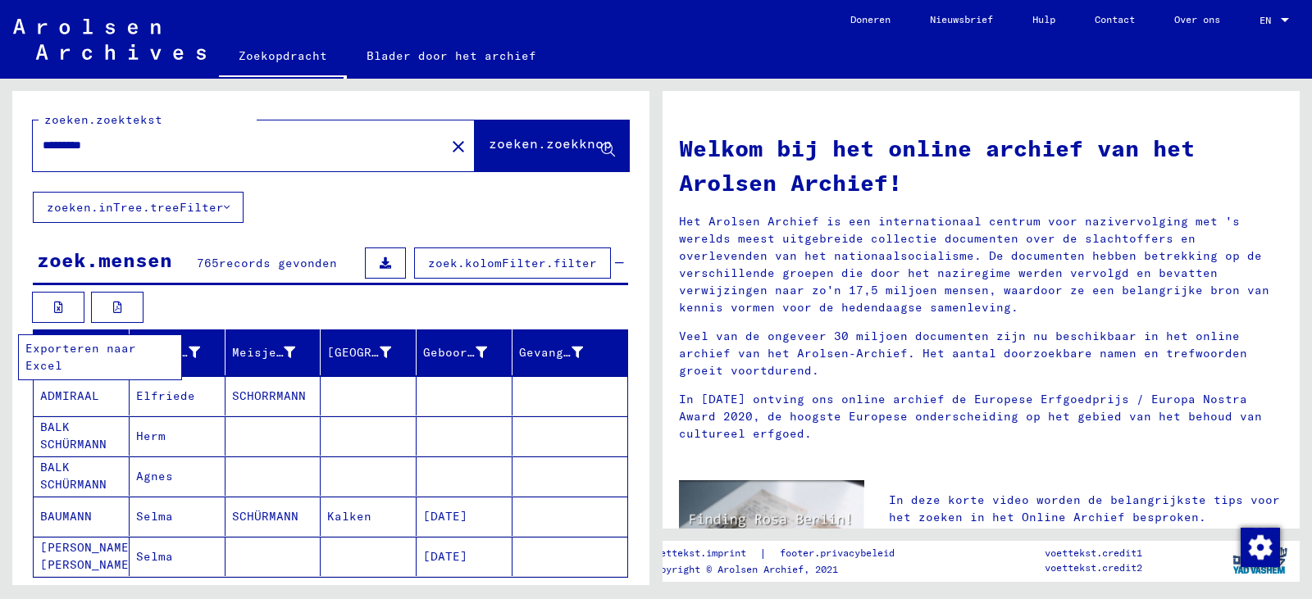
drag, startPoint x: 57, startPoint y: 305, endPoint x: 68, endPoint y: 317, distance: 16.8
click at [57, 307] on icon at bounding box center [58, 307] width 9 height 11
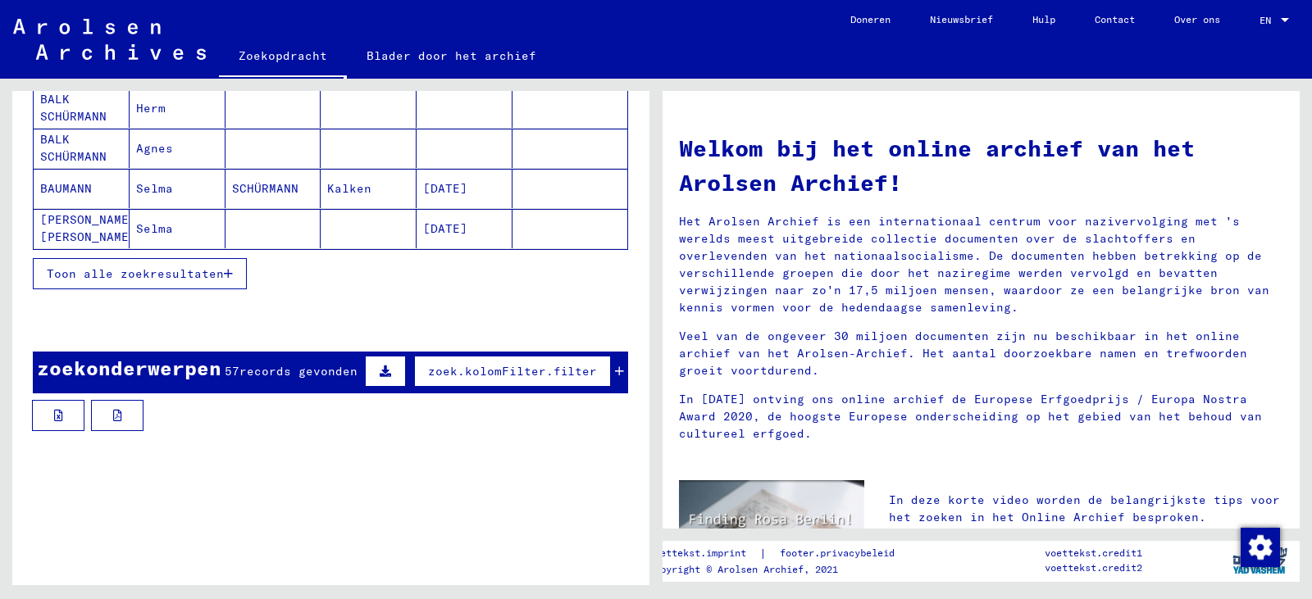
scroll to position [492, 0]
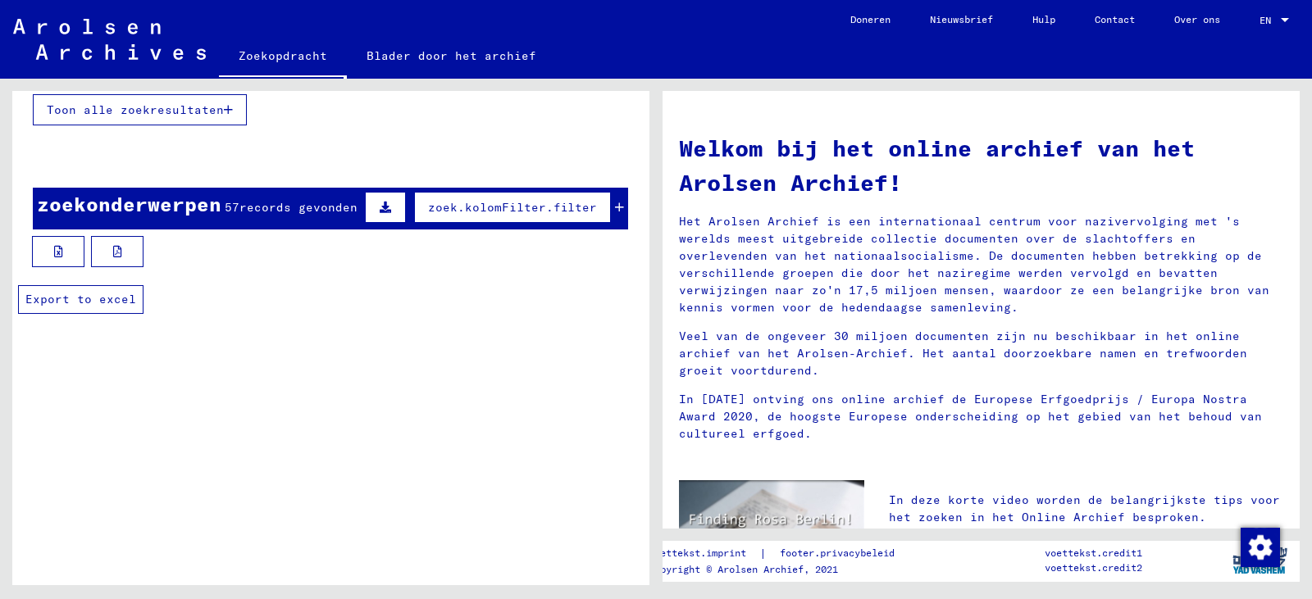
click at [52, 255] on button at bounding box center [58, 251] width 52 height 31
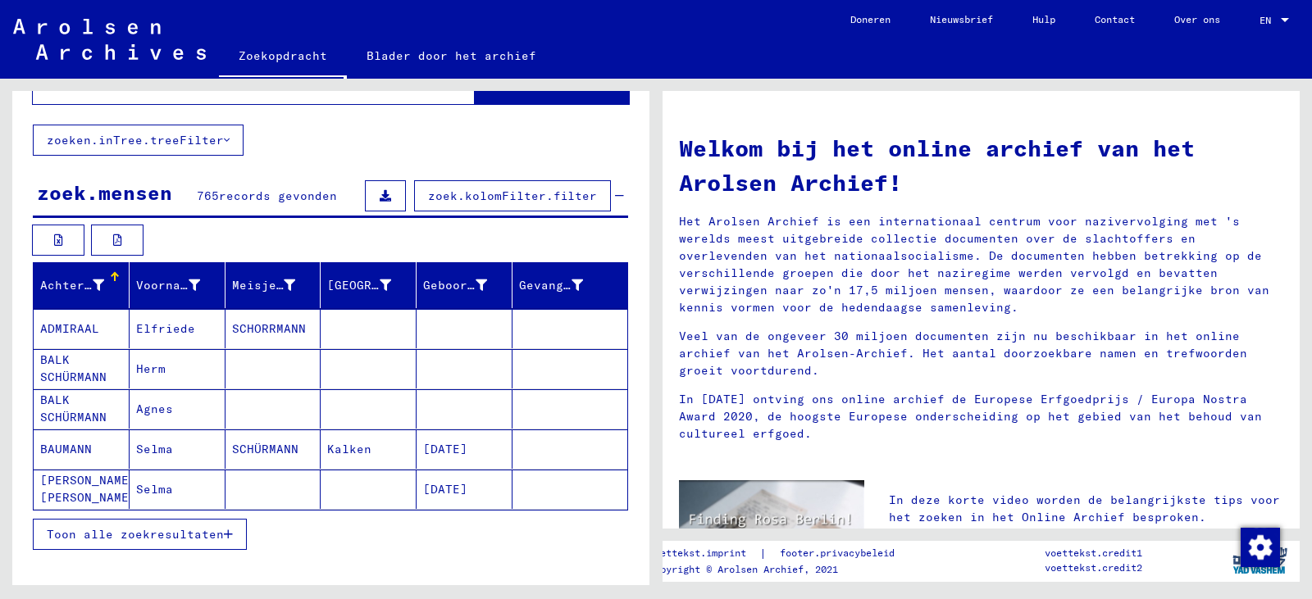
scroll to position [0, 0]
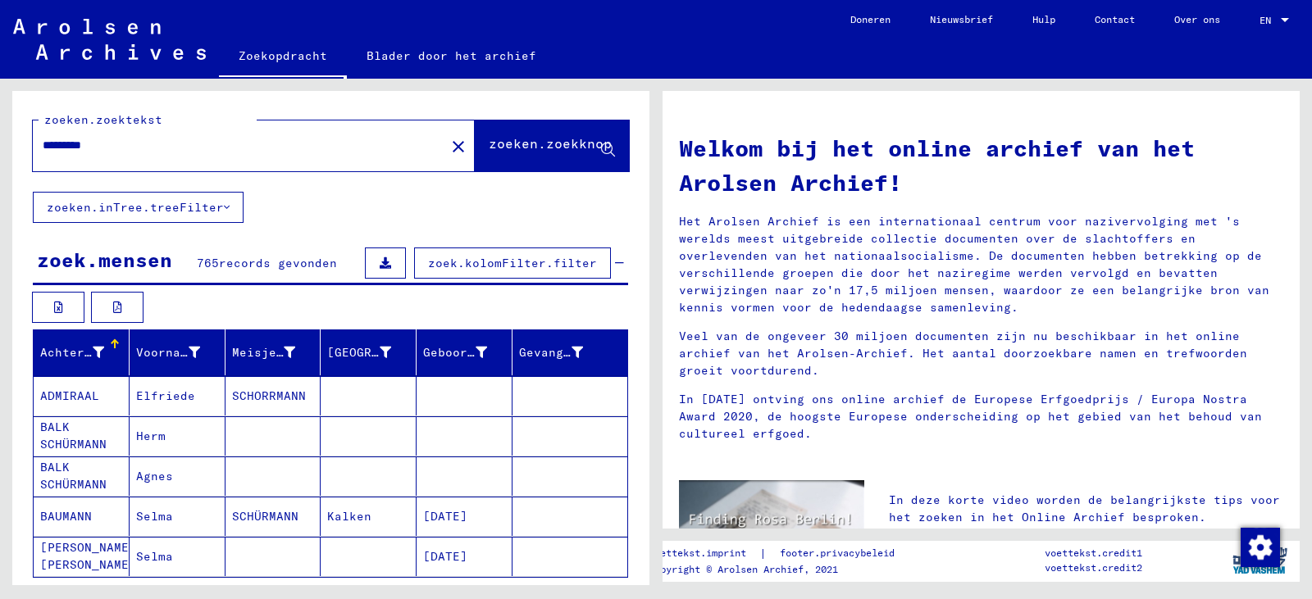
click at [409, 51] on font "Blader door het archief" at bounding box center [451, 55] width 170 height 15
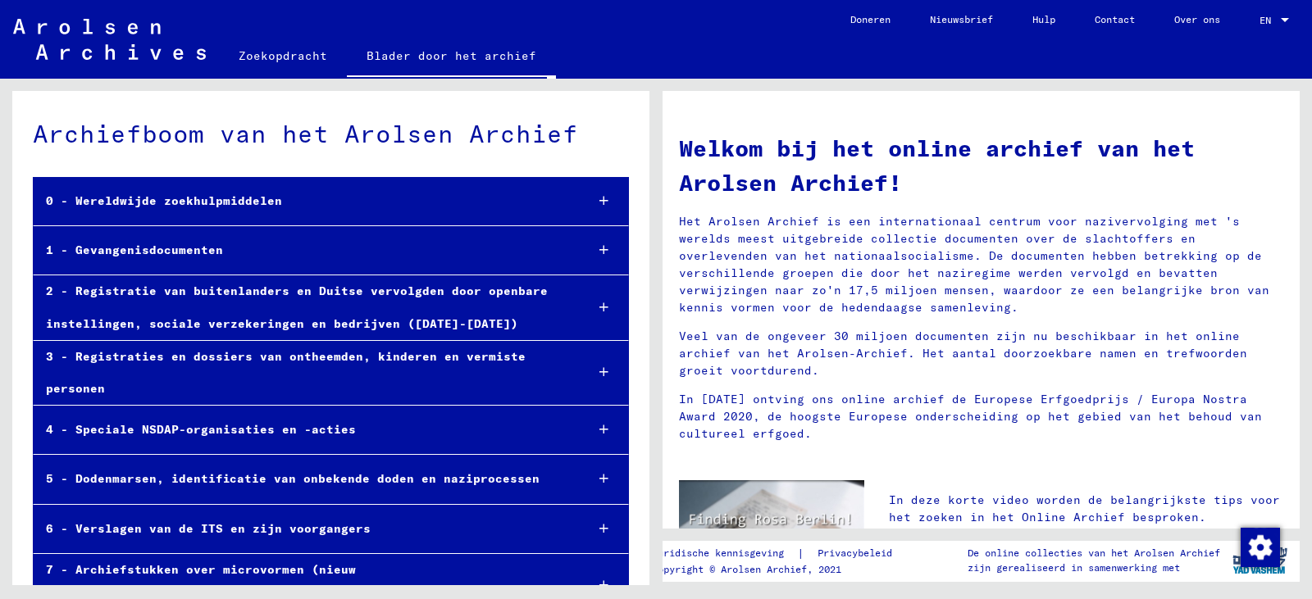
click at [599, 245] on icon at bounding box center [603, 249] width 9 height 11
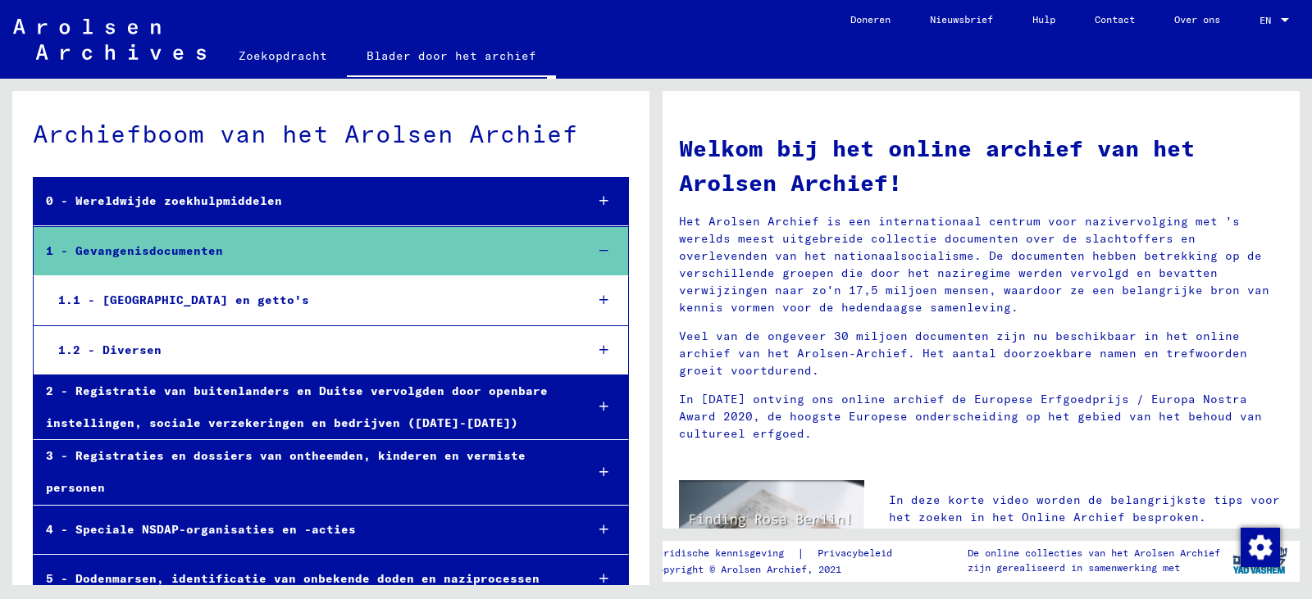
click at [599, 298] on icon at bounding box center [603, 299] width 9 height 11
